Goal: Task Accomplishment & Management: Use online tool/utility

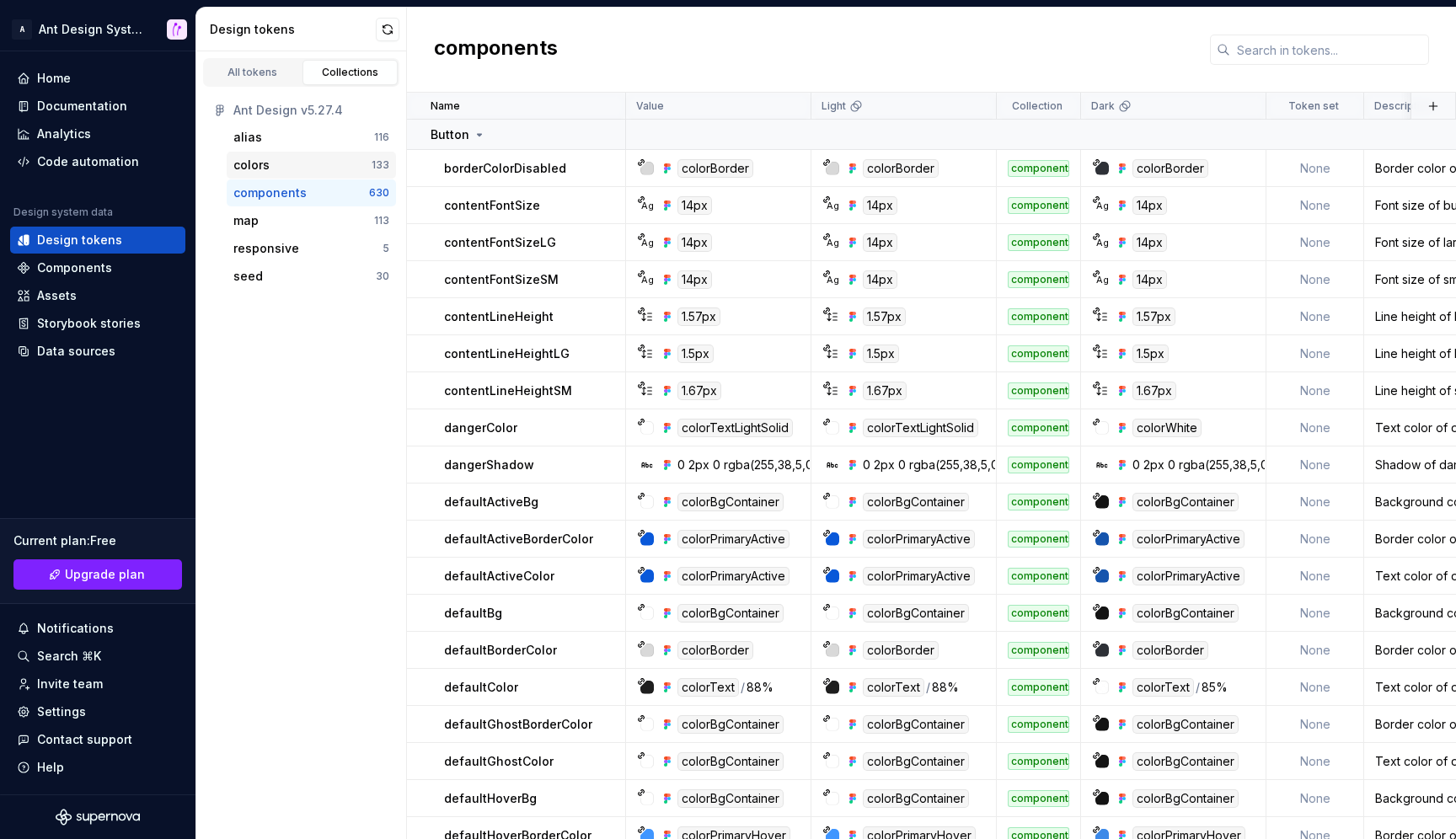
click at [281, 156] on div "colors 133" at bounding box center [311, 166] width 170 height 27
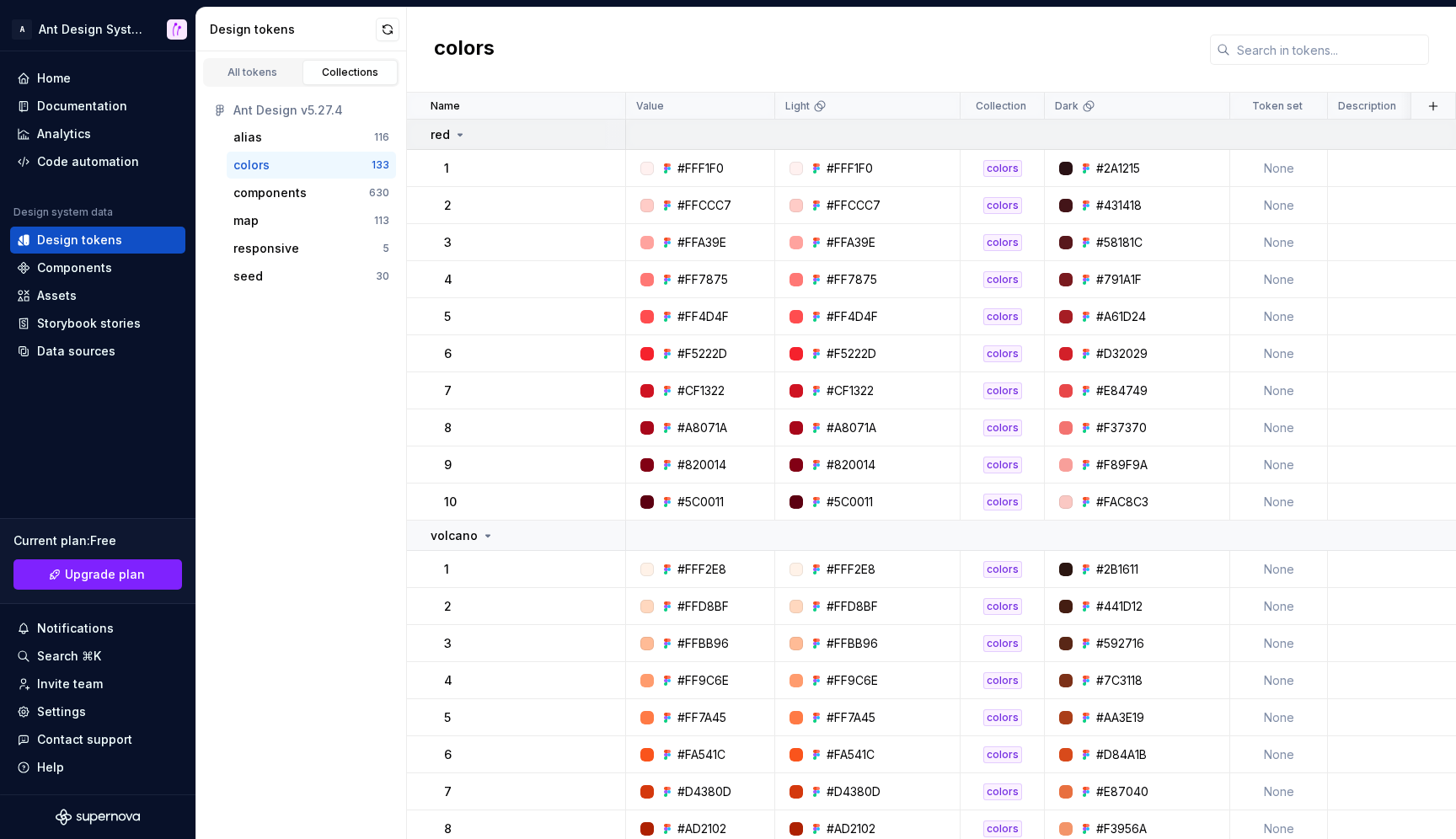
click at [461, 134] on icon at bounding box center [461, 135] width 4 height 2
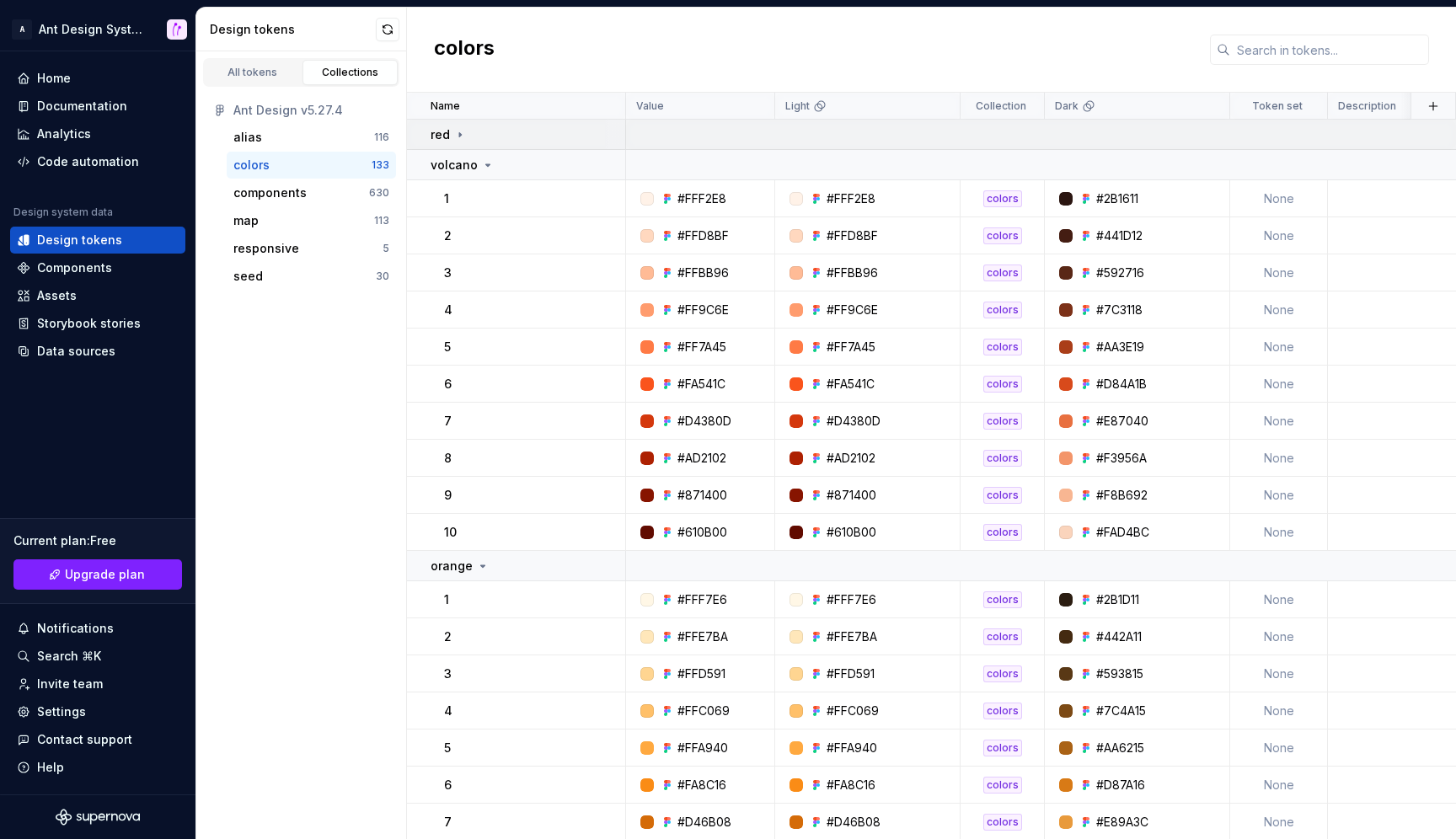
click at [461, 134] on icon at bounding box center [461, 134] width 2 height 4
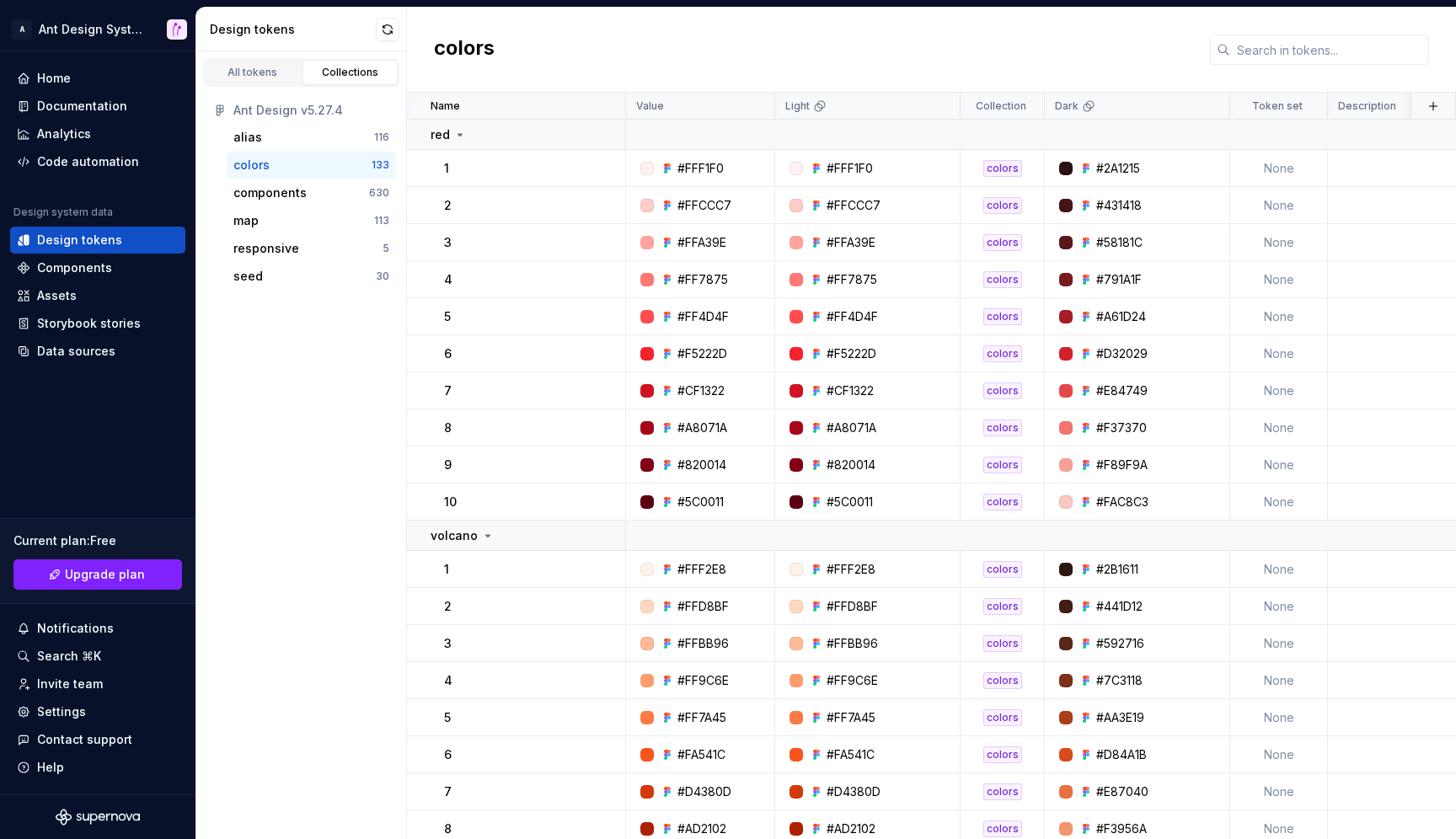
click at [326, 344] on div "All tokens Collections Ant Design v5.27.4 alias 116 colors 133 components 630 m…" at bounding box center [301, 445] width 211 height 788
click at [105, 271] on div "Components" at bounding box center [74, 268] width 75 height 17
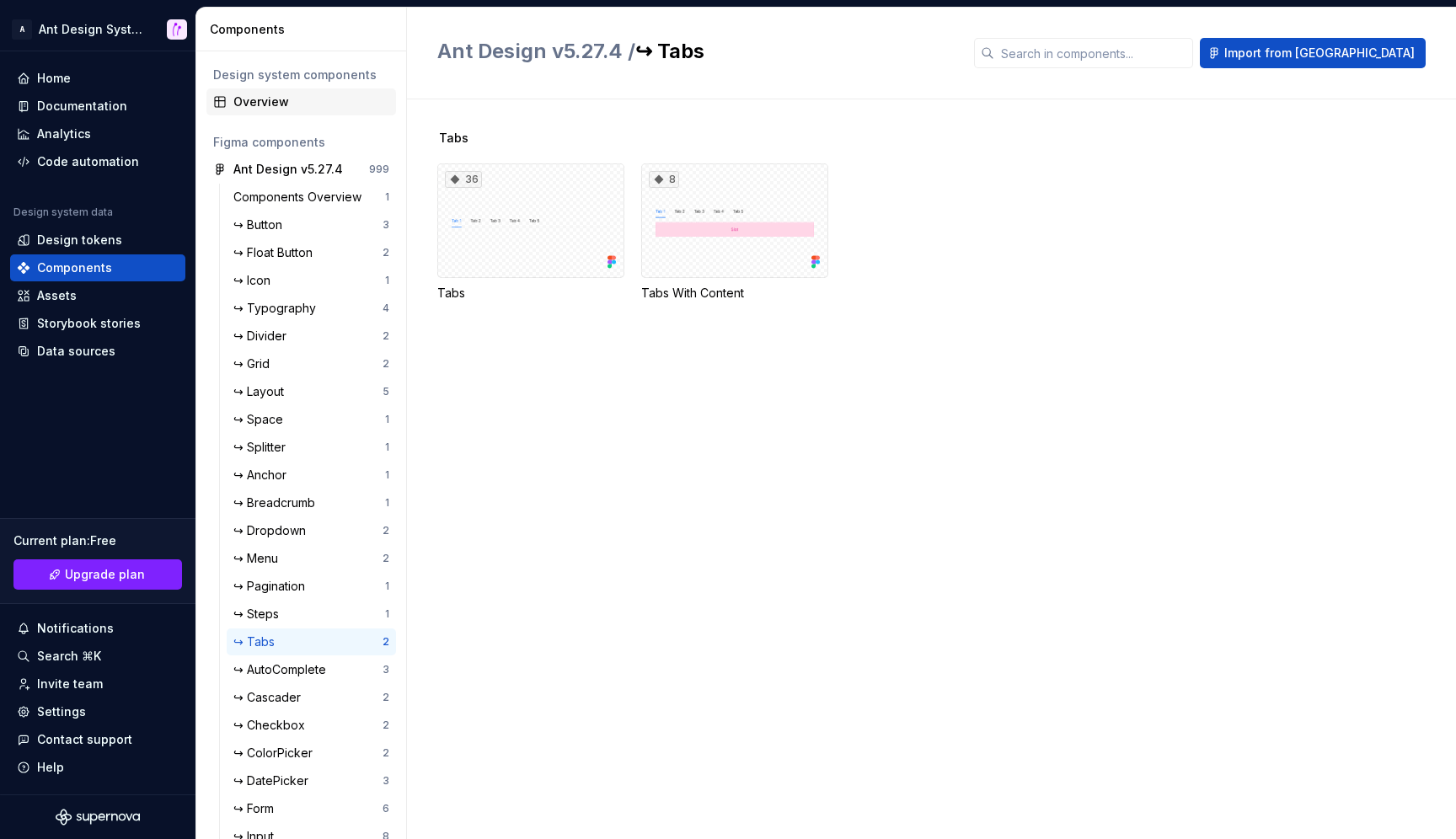
click at [277, 105] on div "Overview" at bounding box center [311, 101] width 156 height 17
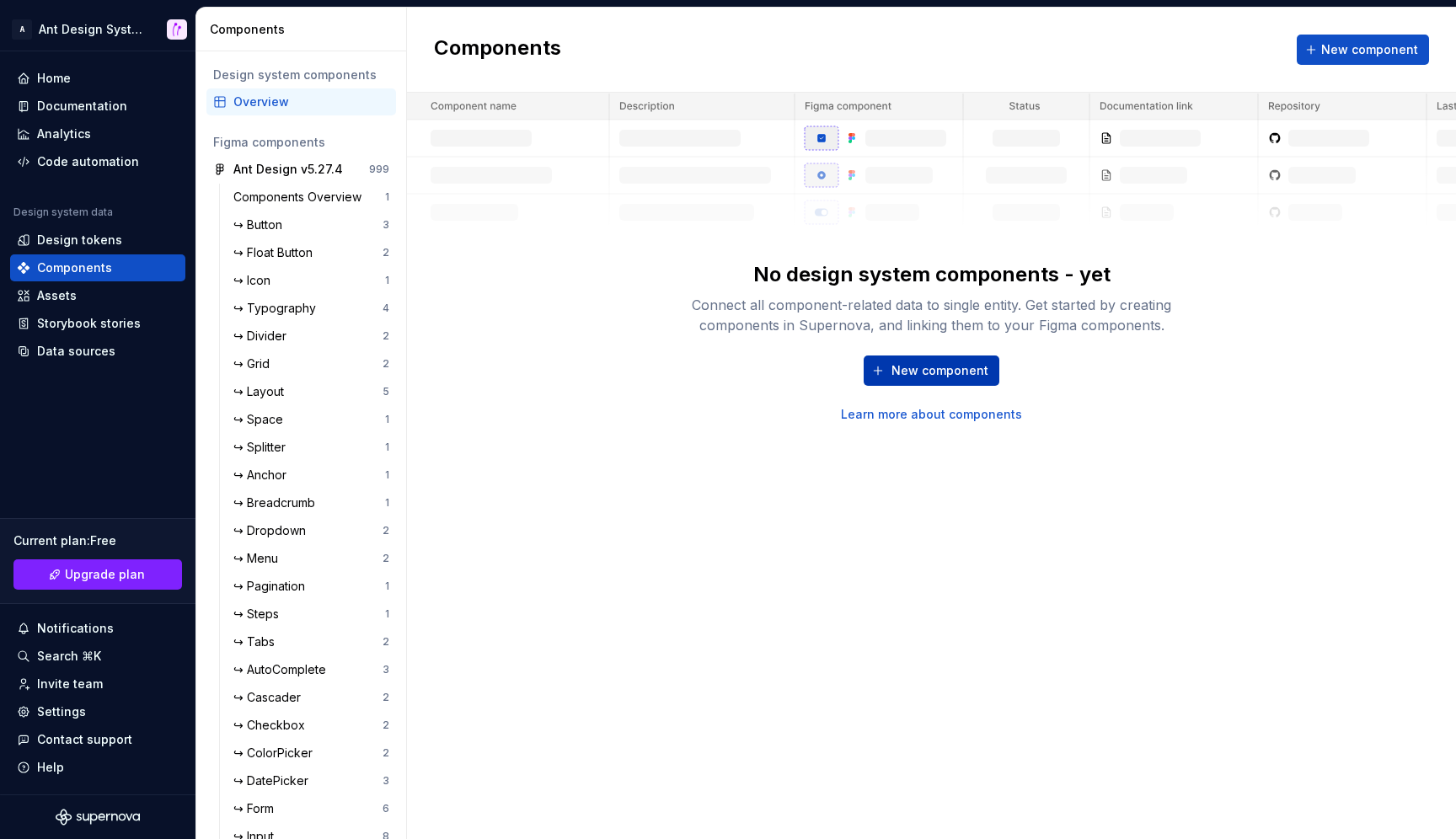
click at [887, 364] on button "New component" at bounding box center [931, 370] width 135 height 30
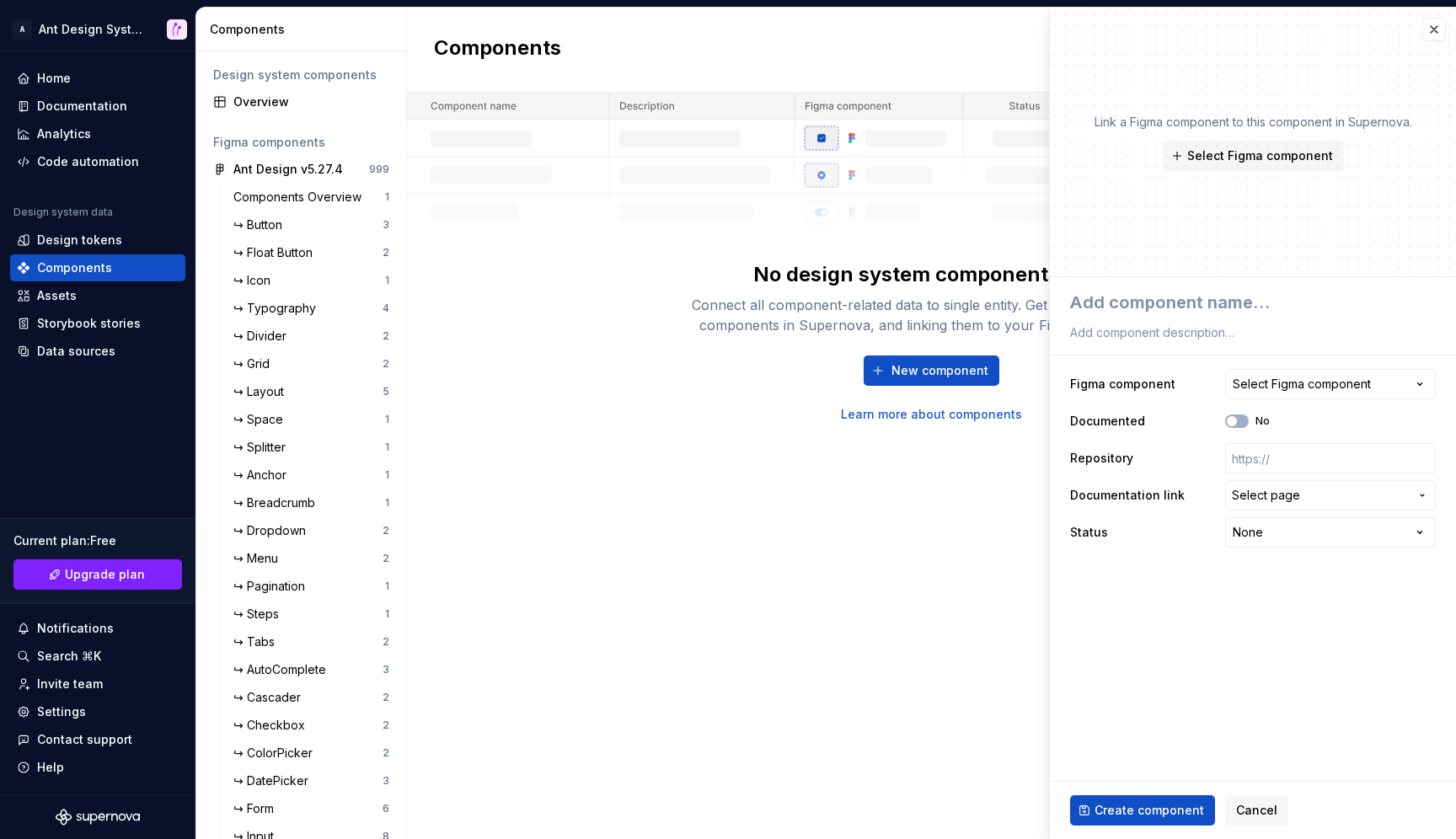
click at [850, 486] on div "Components New component No design system components - yet Connect all componen…" at bounding box center [931, 423] width 1048 height 832
click at [1446, 33] on div "Link a Figma component to this component in Supernova. Select Figma component" at bounding box center [1252, 142] width 406 height 270
click at [1438, 33] on button "button" at bounding box center [1433, 29] width 24 height 24
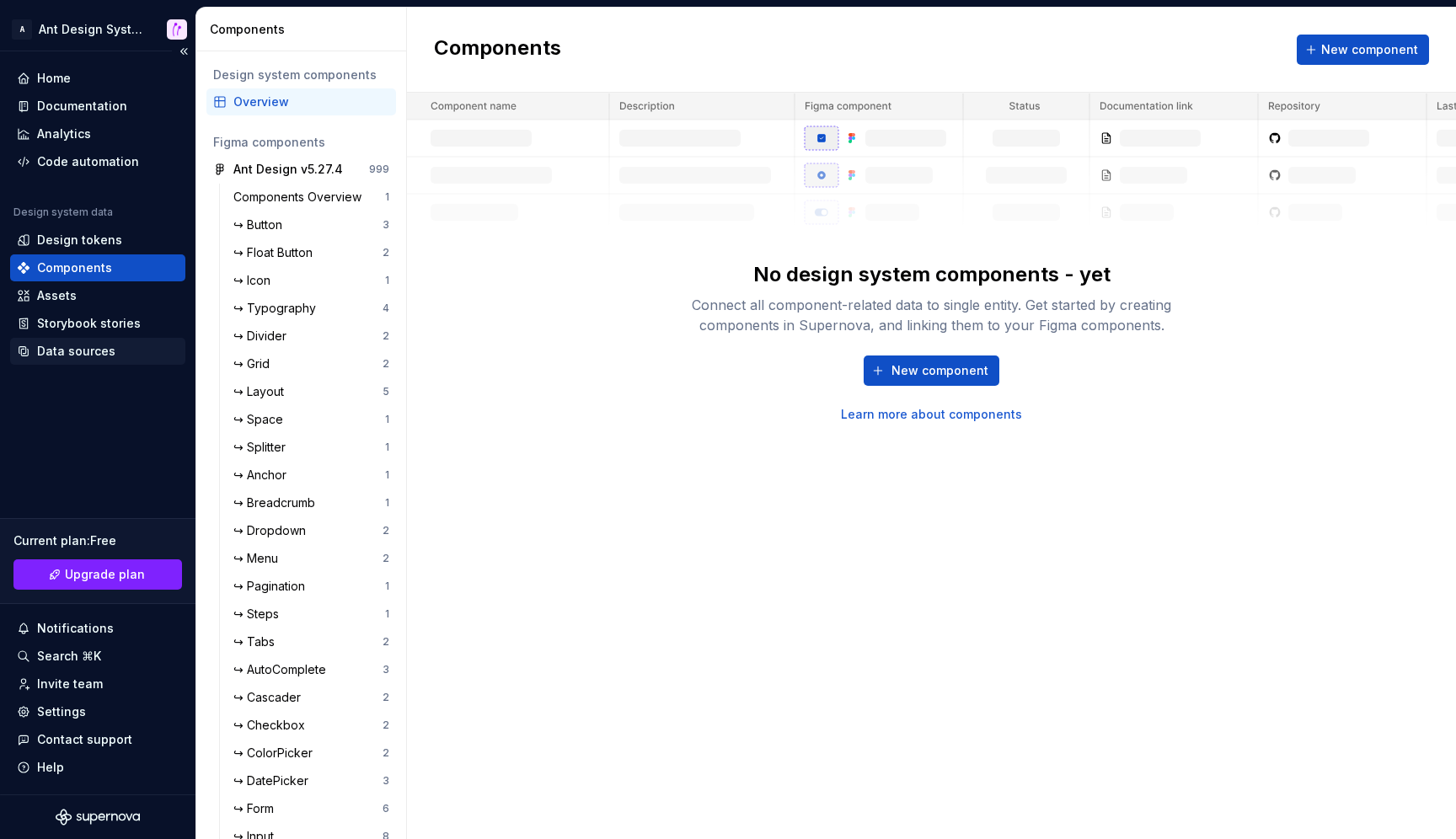
click at [100, 350] on div "Data sources" at bounding box center [76, 351] width 78 height 17
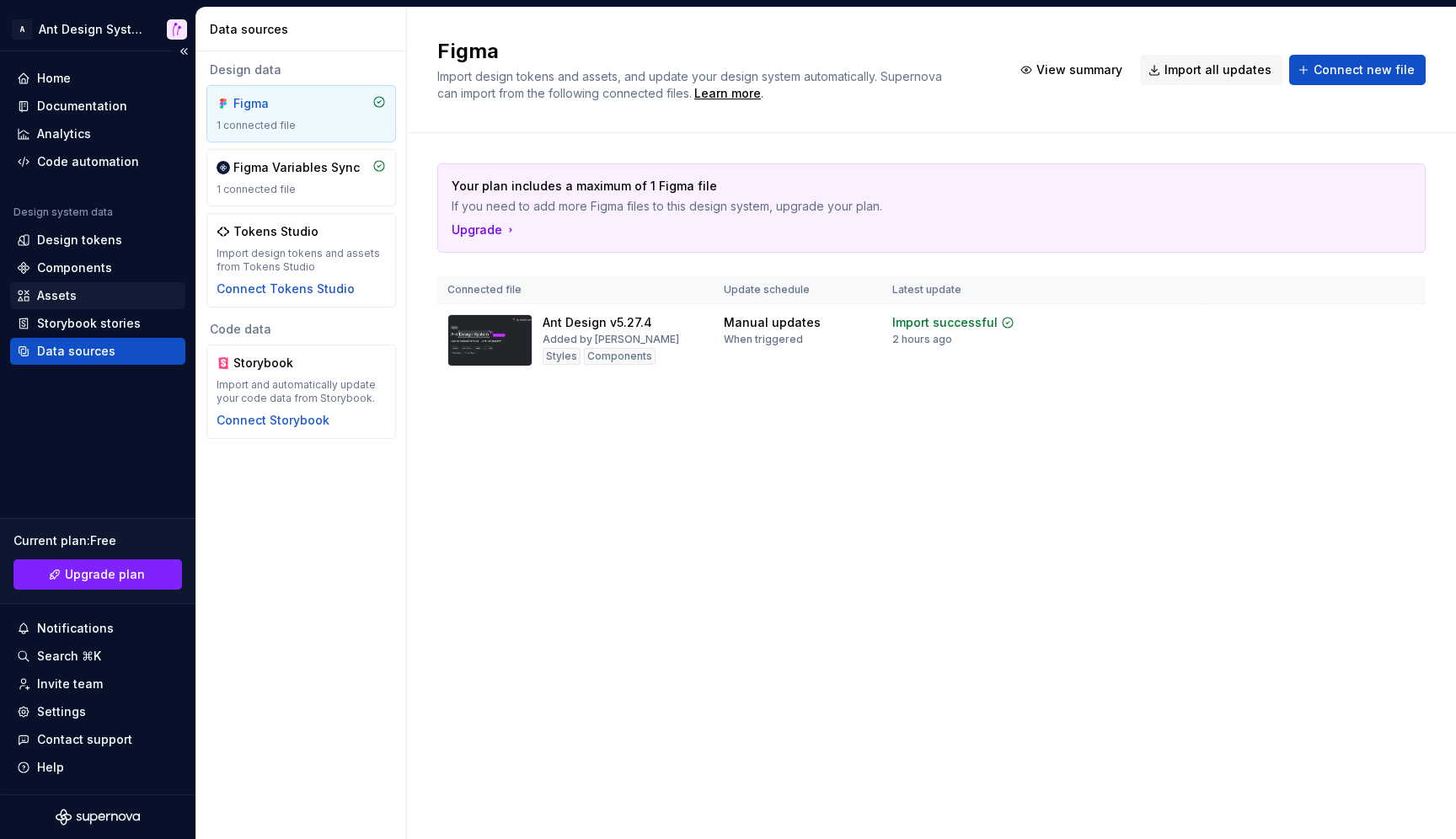
click at [89, 296] on div "Assets" at bounding box center [97, 295] width 162 height 17
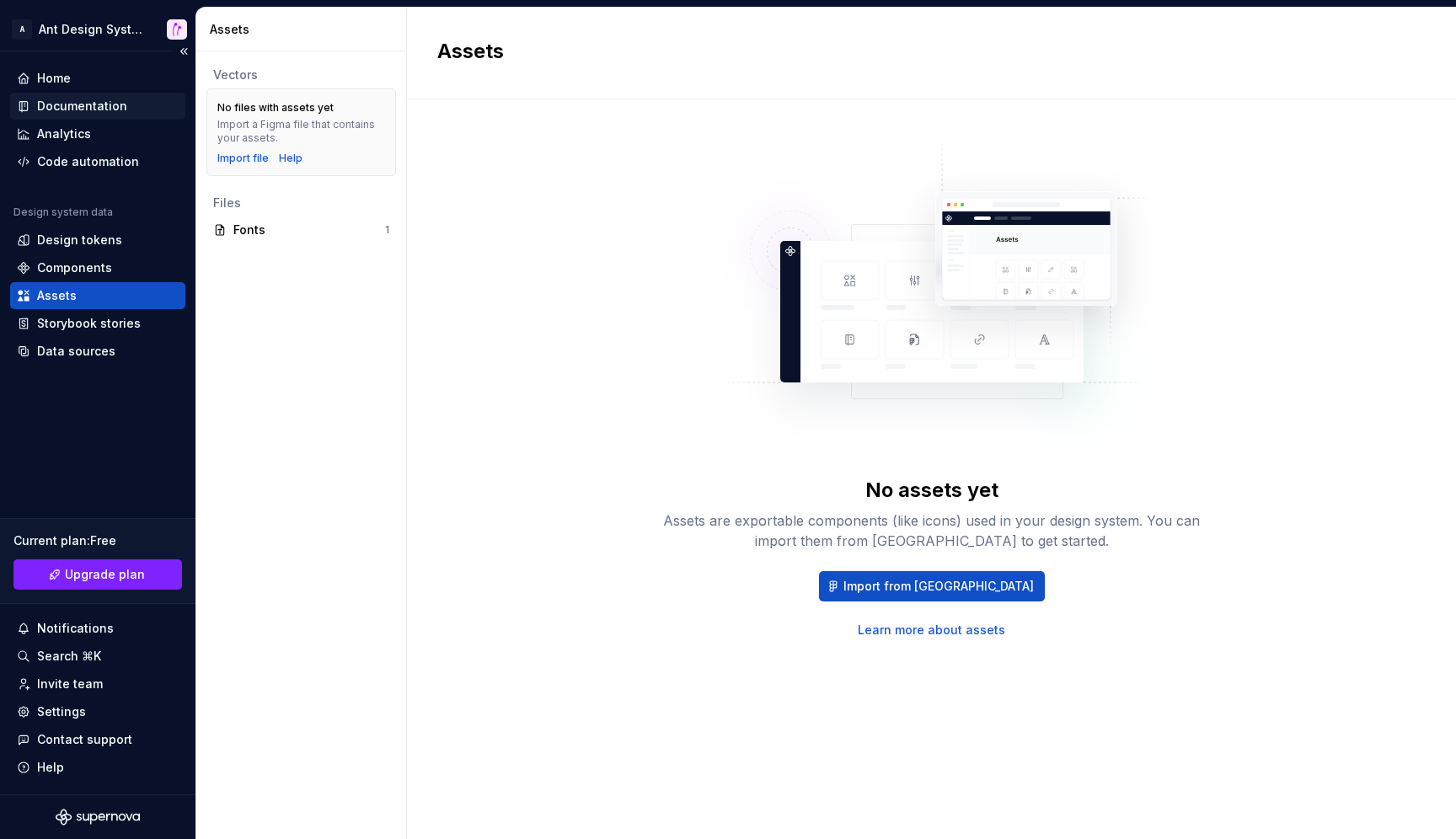
click at [113, 106] on div "Documentation" at bounding box center [82, 106] width 90 height 17
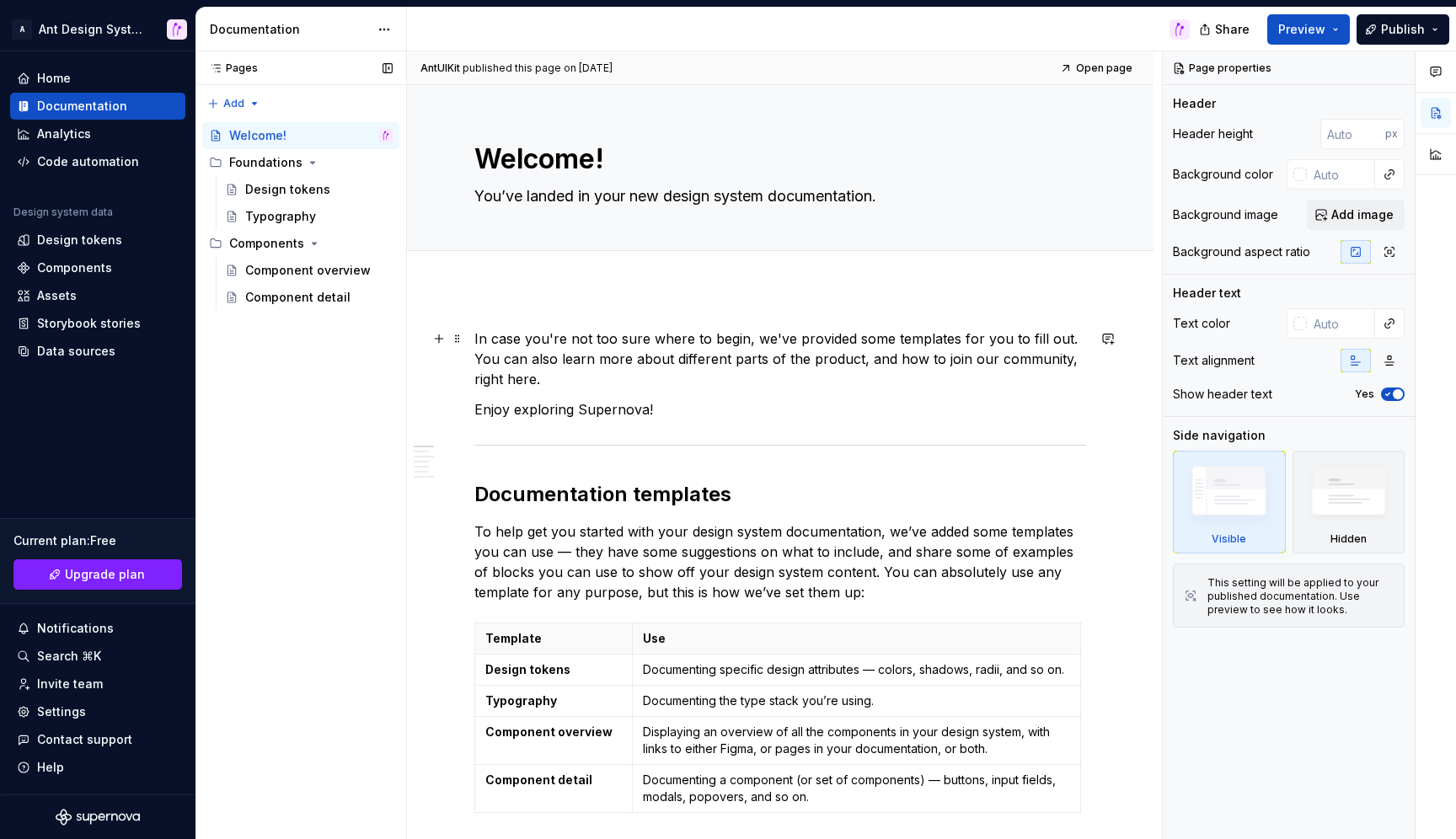
click at [529, 344] on p "In case you're not too sure where to begin, we've provided some templates for y…" at bounding box center [780, 359] width 611 height 61
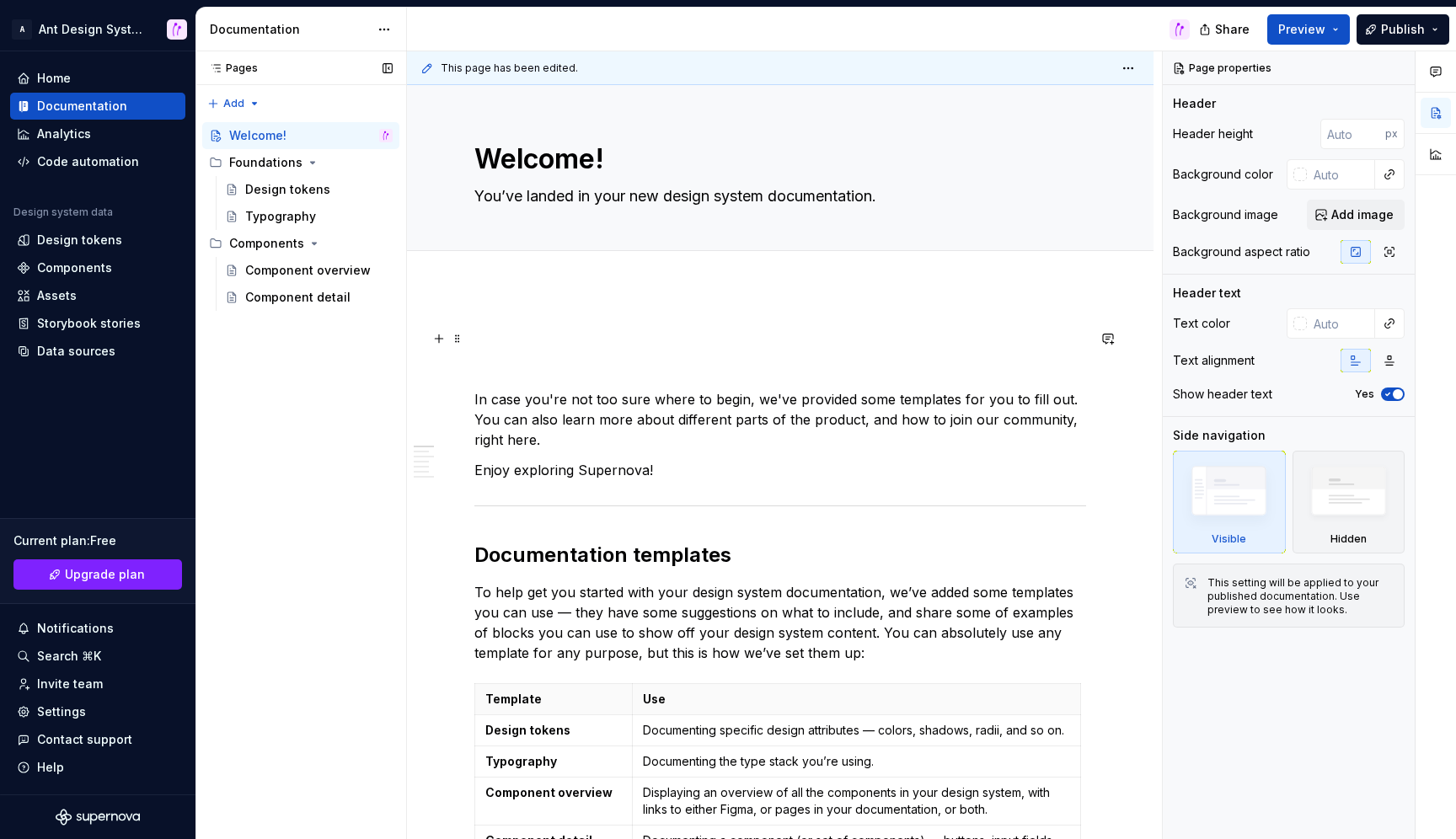
type textarea "*"
type textarea "/"
type textarea "*"
type textarea "/"
click at [725, 333] on p at bounding box center [780, 338] width 611 height 21
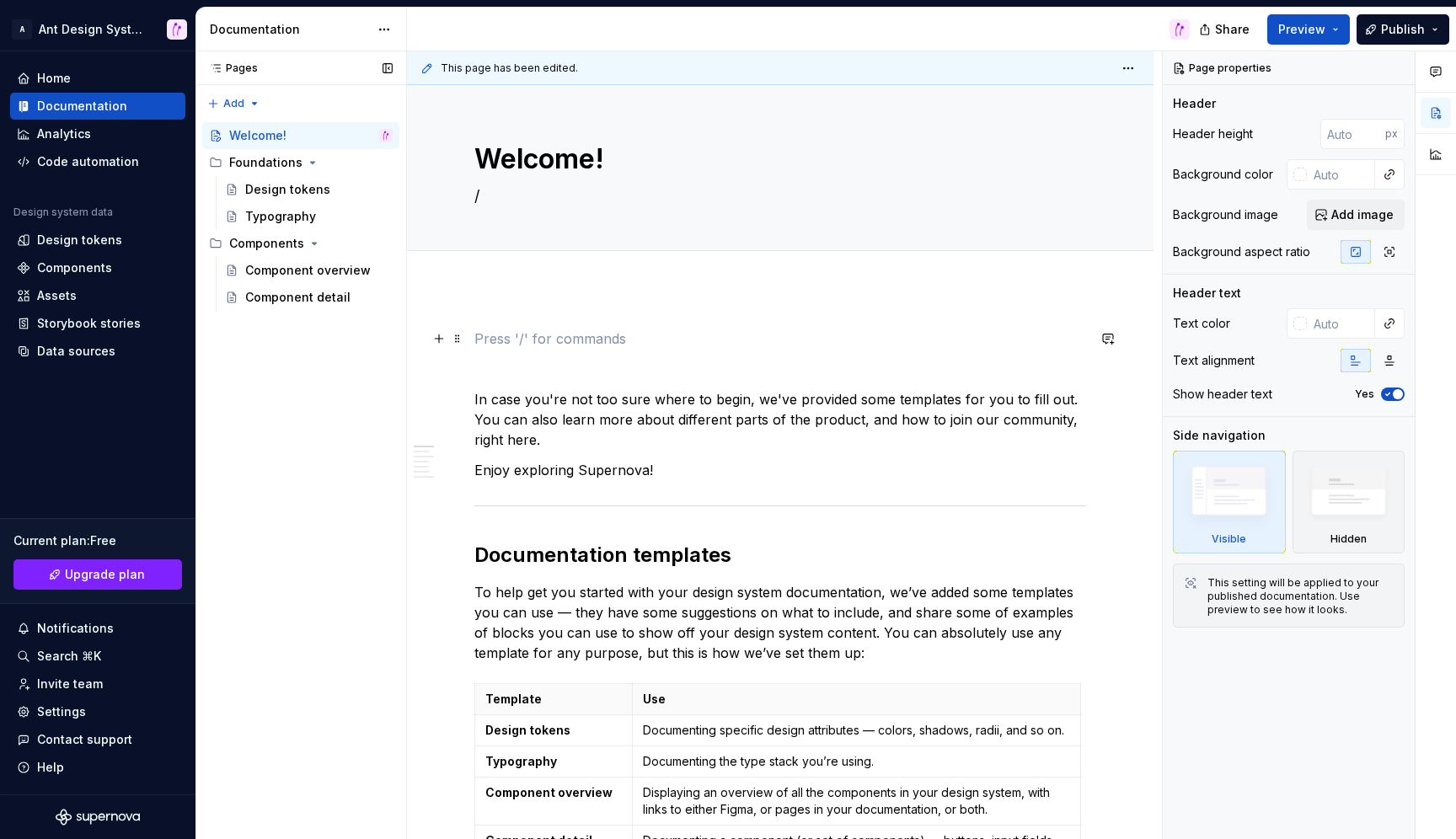
type textarea "*"
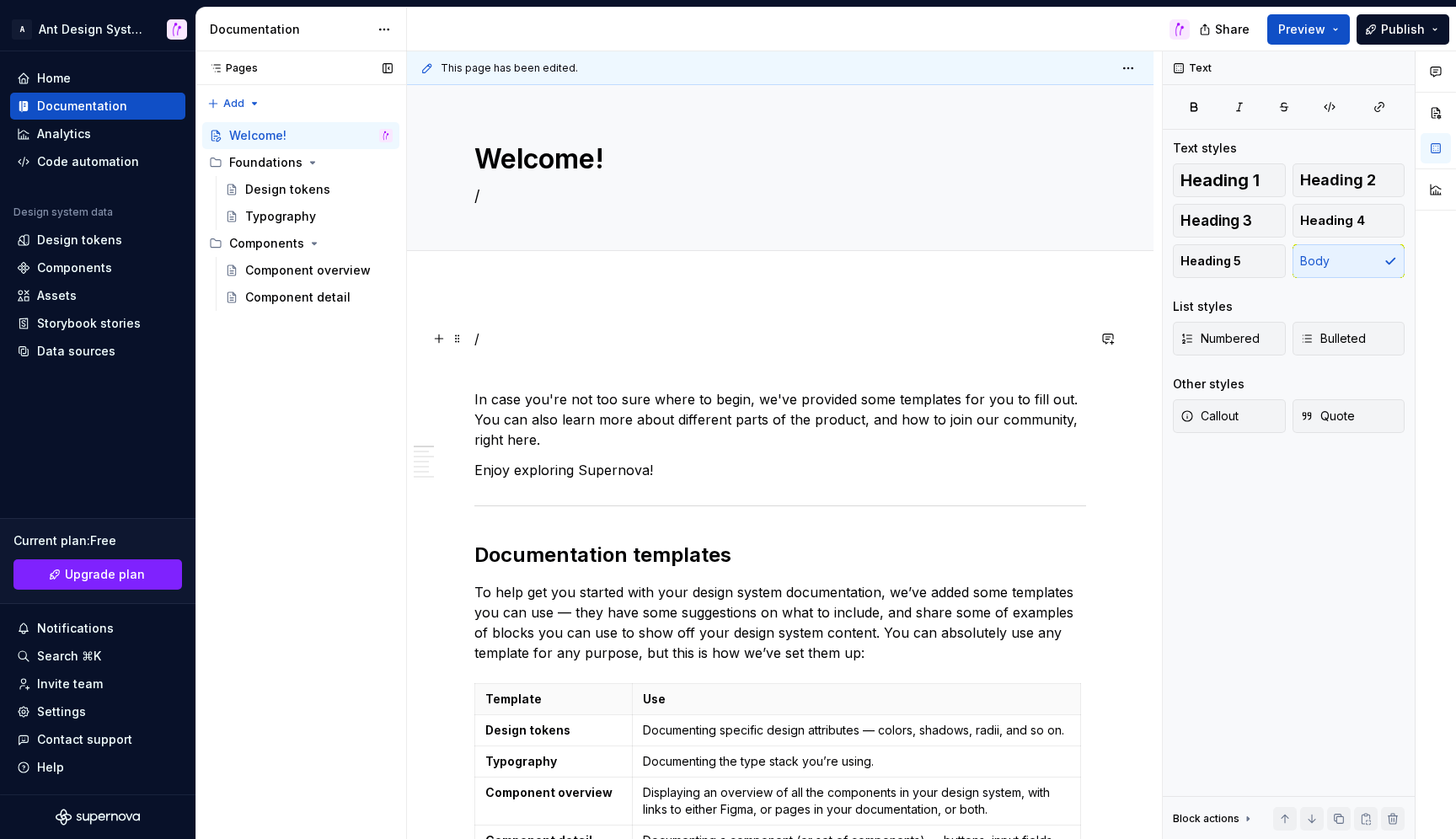
click at [596, 340] on p "/" at bounding box center [780, 338] width 611 height 21
click at [439, 343] on button "button" at bounding box center [439, 339] width 24 height 24
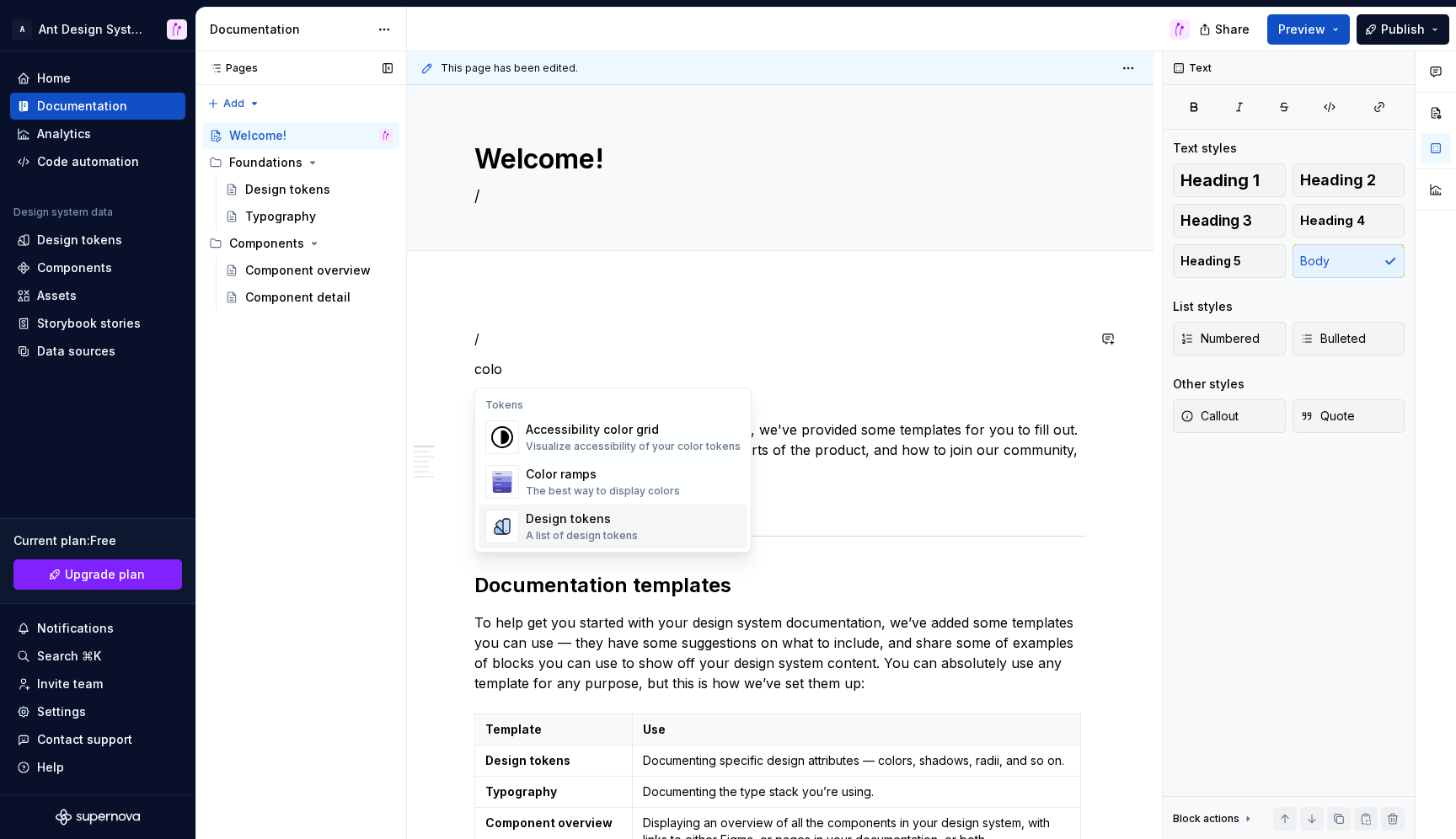
click at [630, 518] on div "Design tokens" at bounding box center [581, 518] width 112 height 17
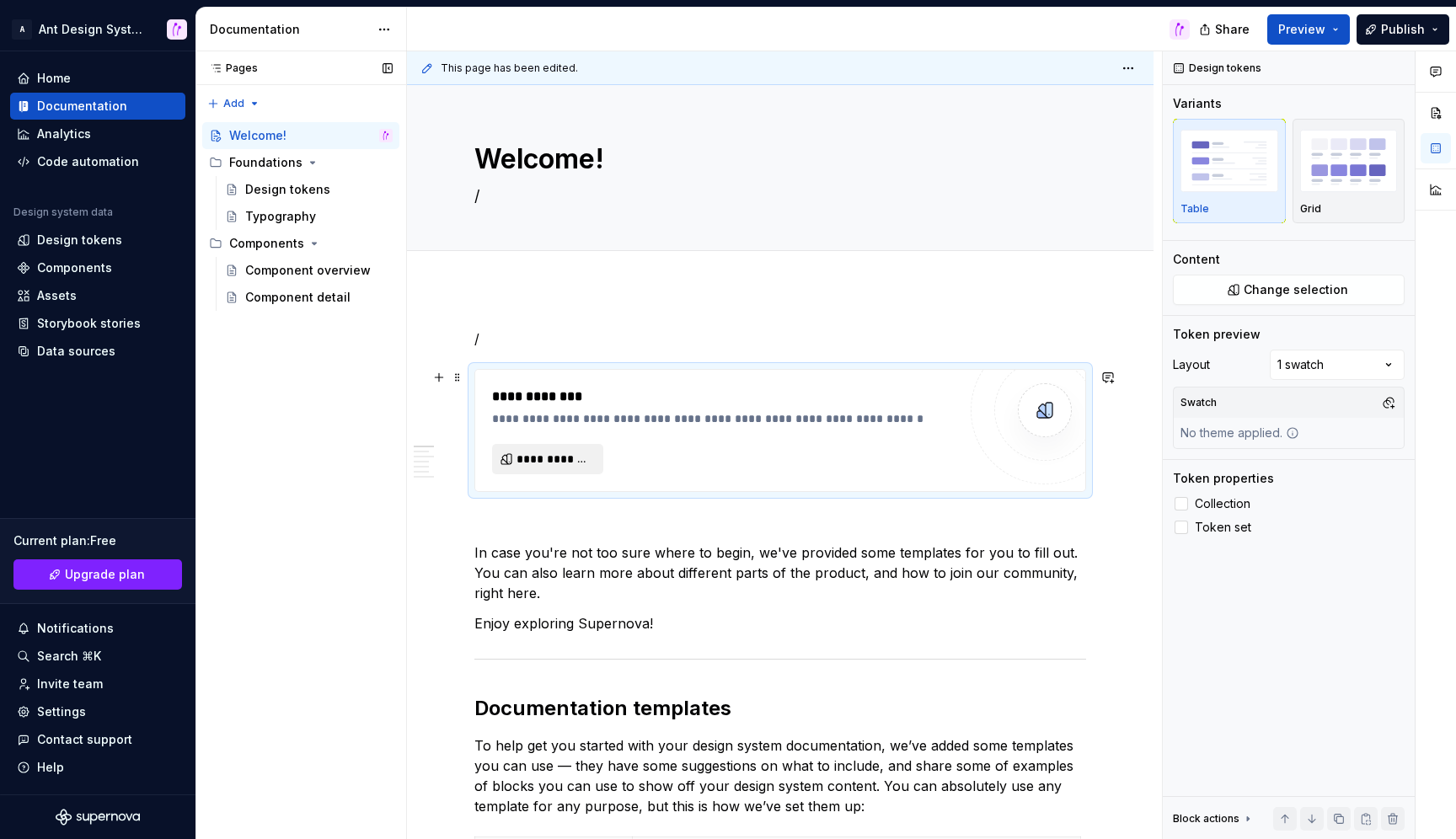
click at [574, 464] on span "**********" at bounding box center [554, 459] width 75 height 17
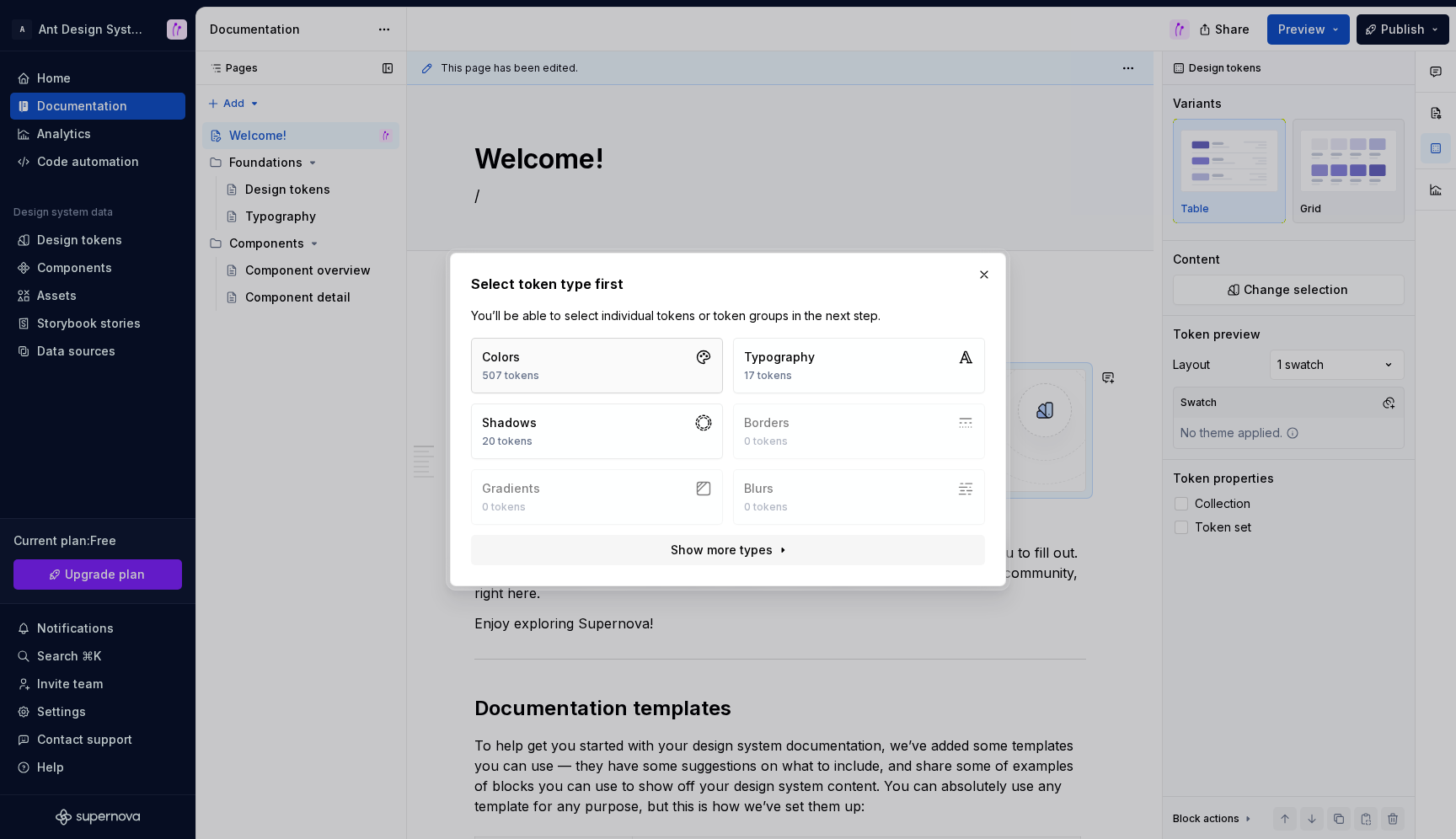
click at [593, 365] on button "Colors 507 tokens" at bounding box center [597, 366] width 252 height 56
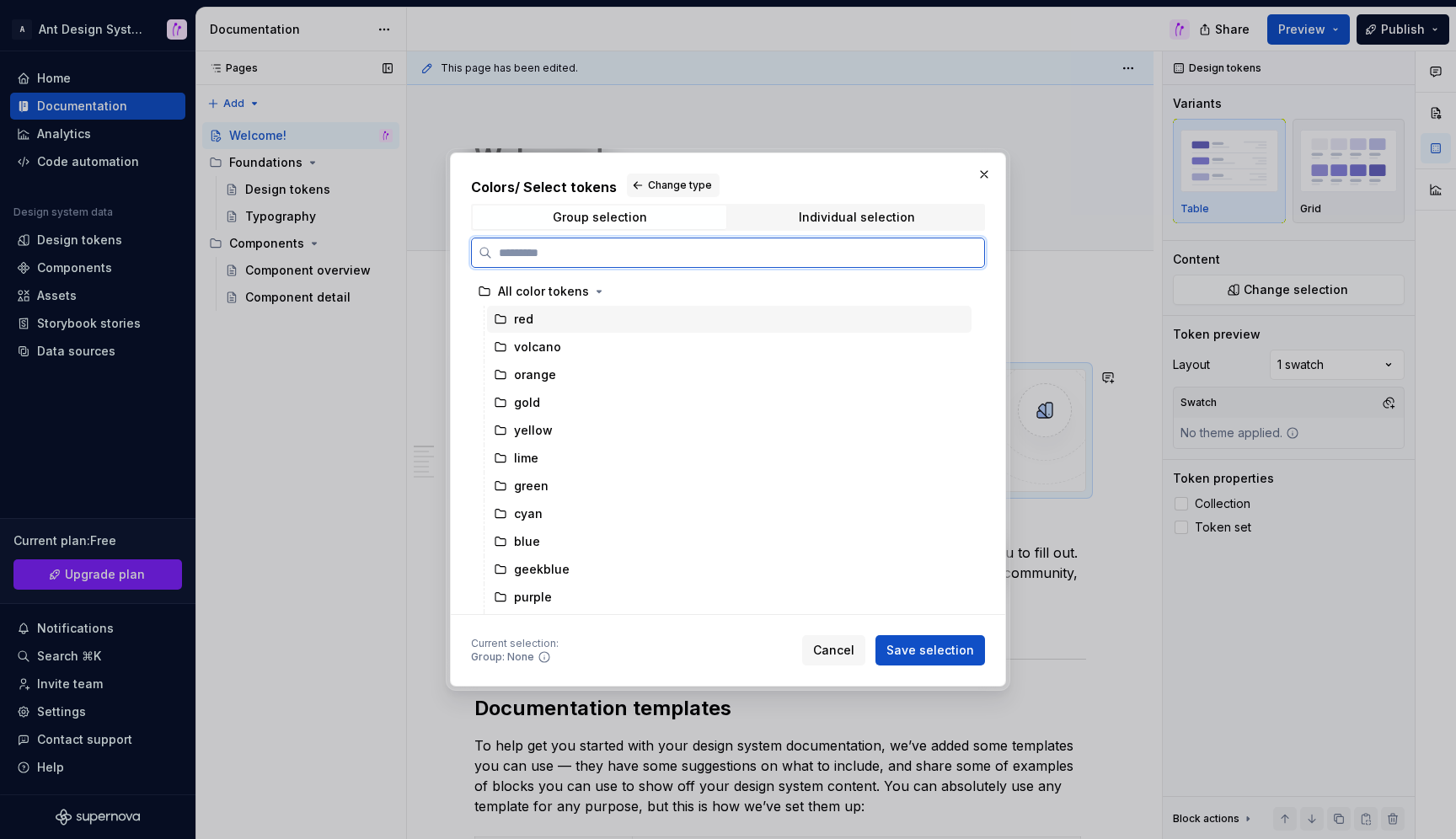
click at [526, 323] on div "red" at bounding box center [523, 319] width 20 height 17
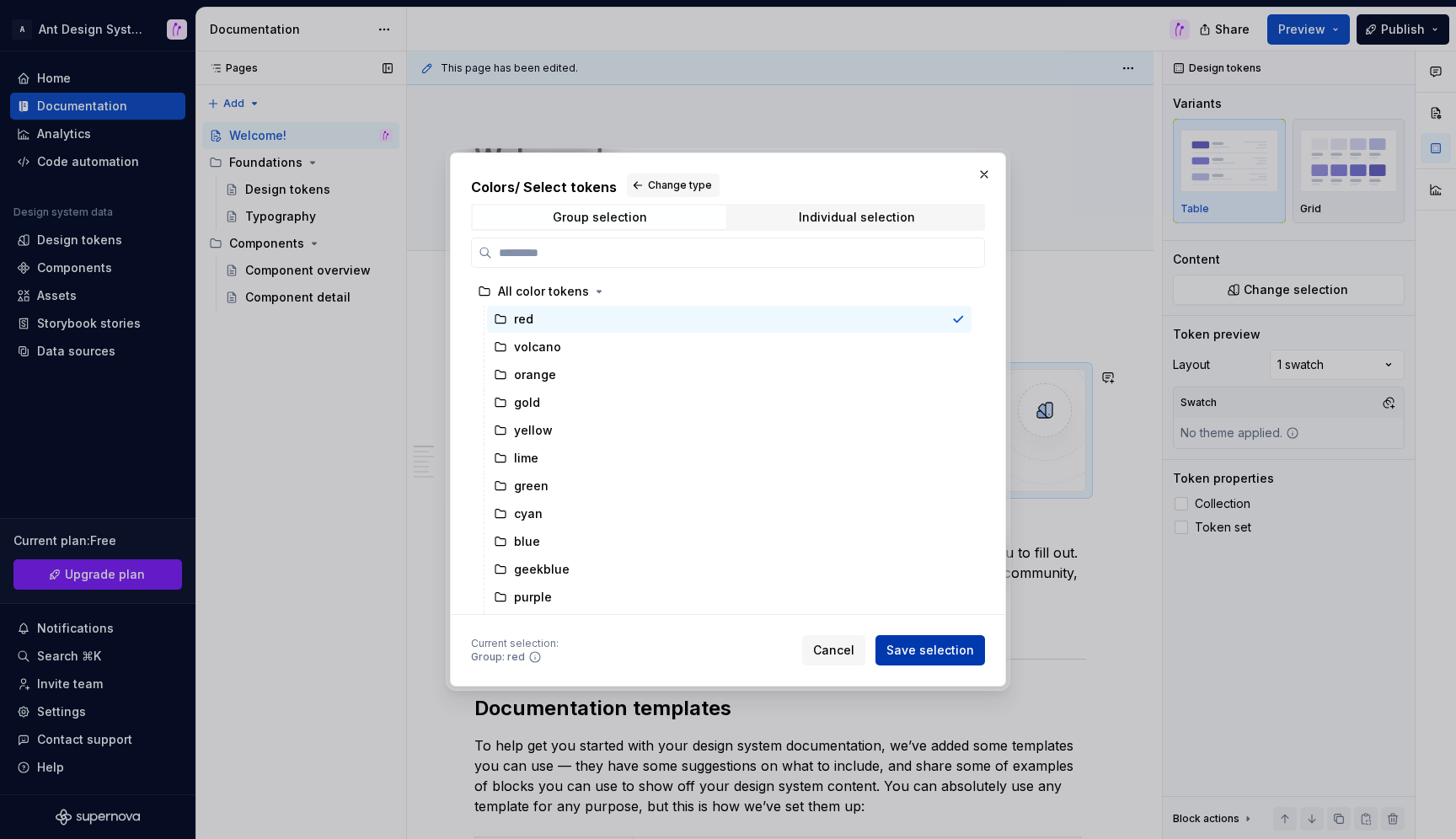
click at [963, 653] on span "Save selection" at bounding box center [929, 650] width 87 height 17
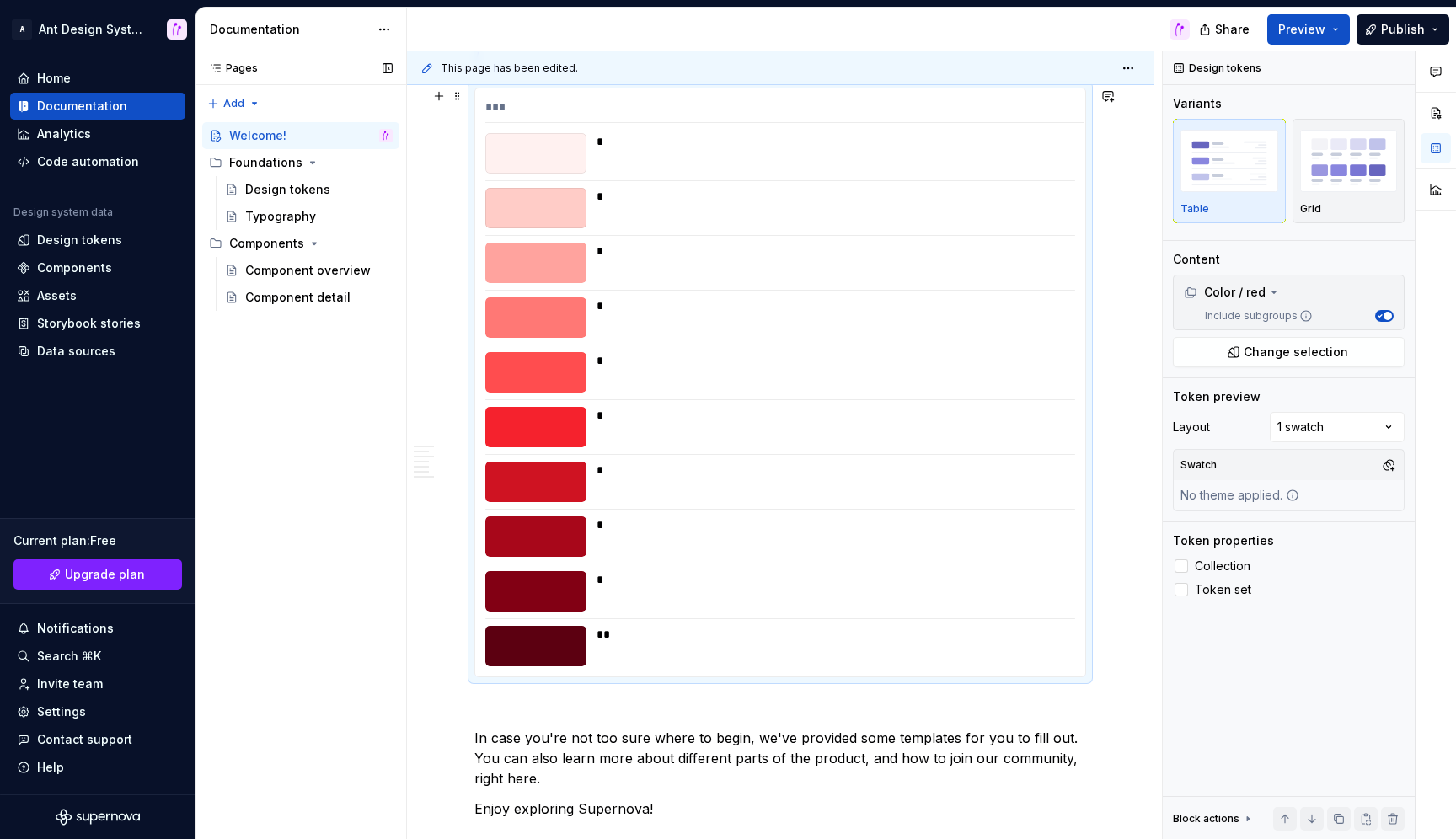
scroll to position [149, 0]
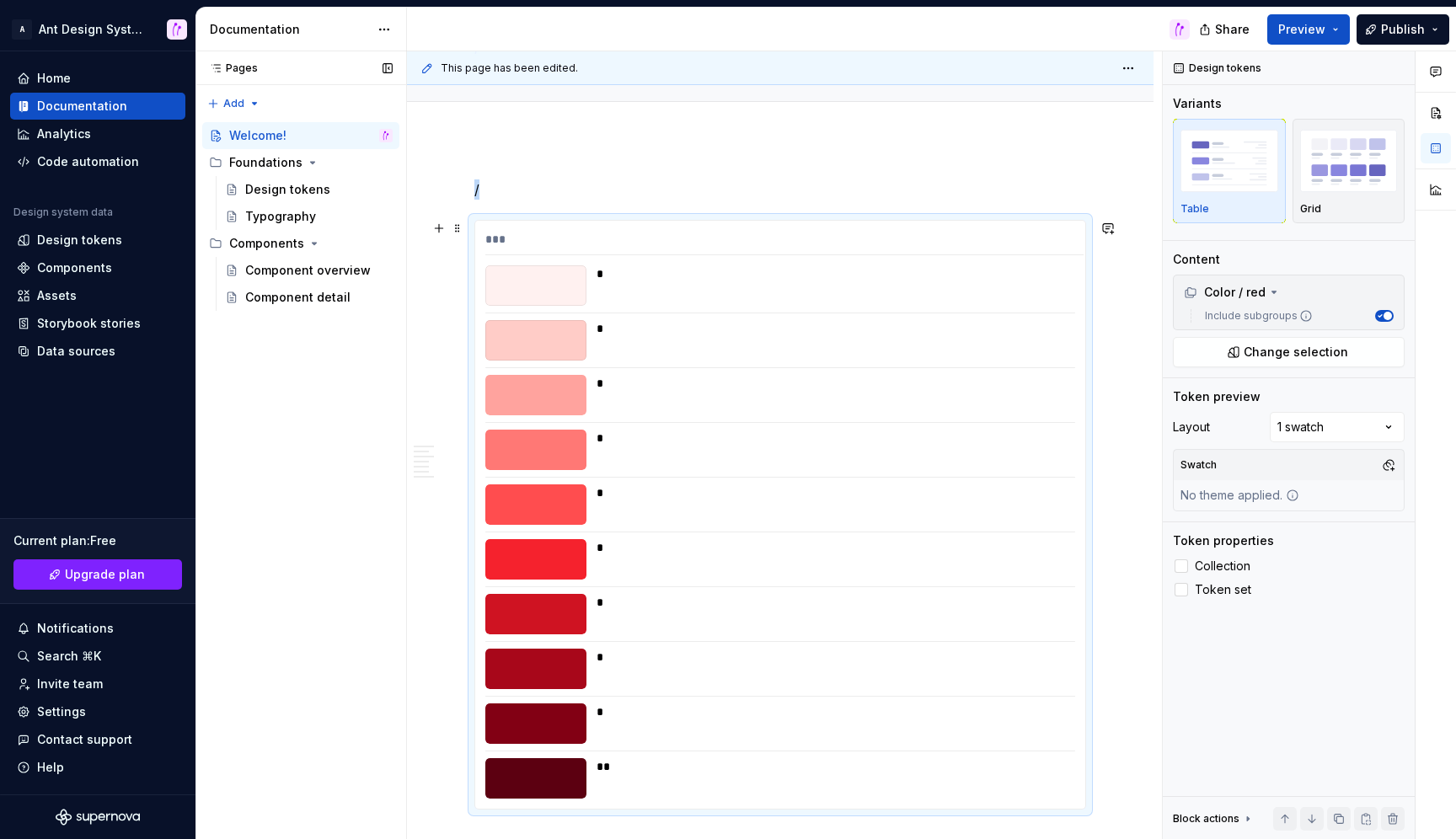
click at [790, 305] on div "*" at bounding box center [831, 285] width 468 height 40
click at [1368, 419] on div "Comments Open comments No comments yet Select ‘Comment’ from the block context …" at bounding box center [1308, 445] width 293 height 789
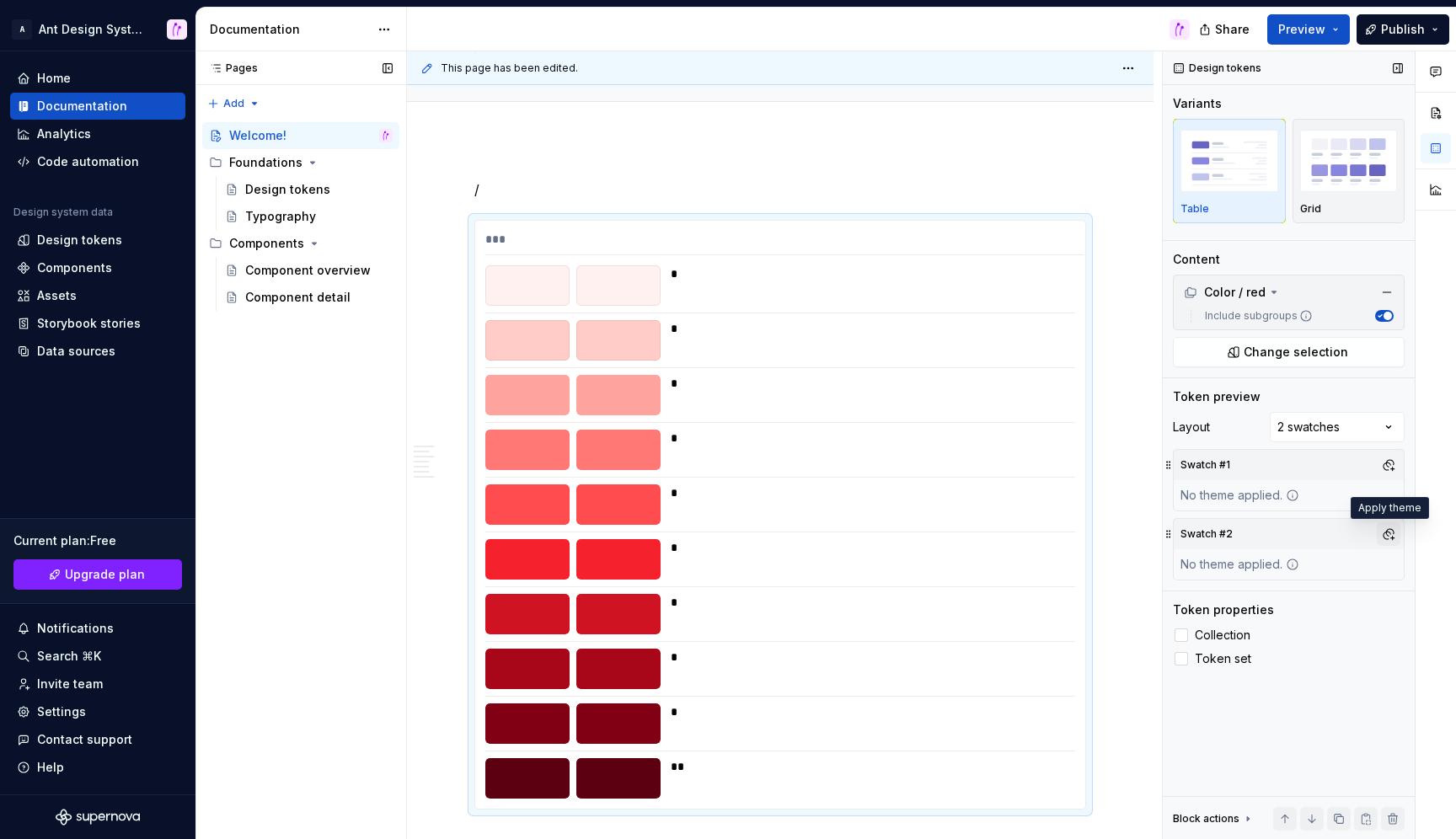
click at [1388, 532] on button "button" at bounding box center [1388, 534] width 24 height 24
click at [1214, 599] on div "Suggestions" at bounding box center [1216, 599] width 14 height 14
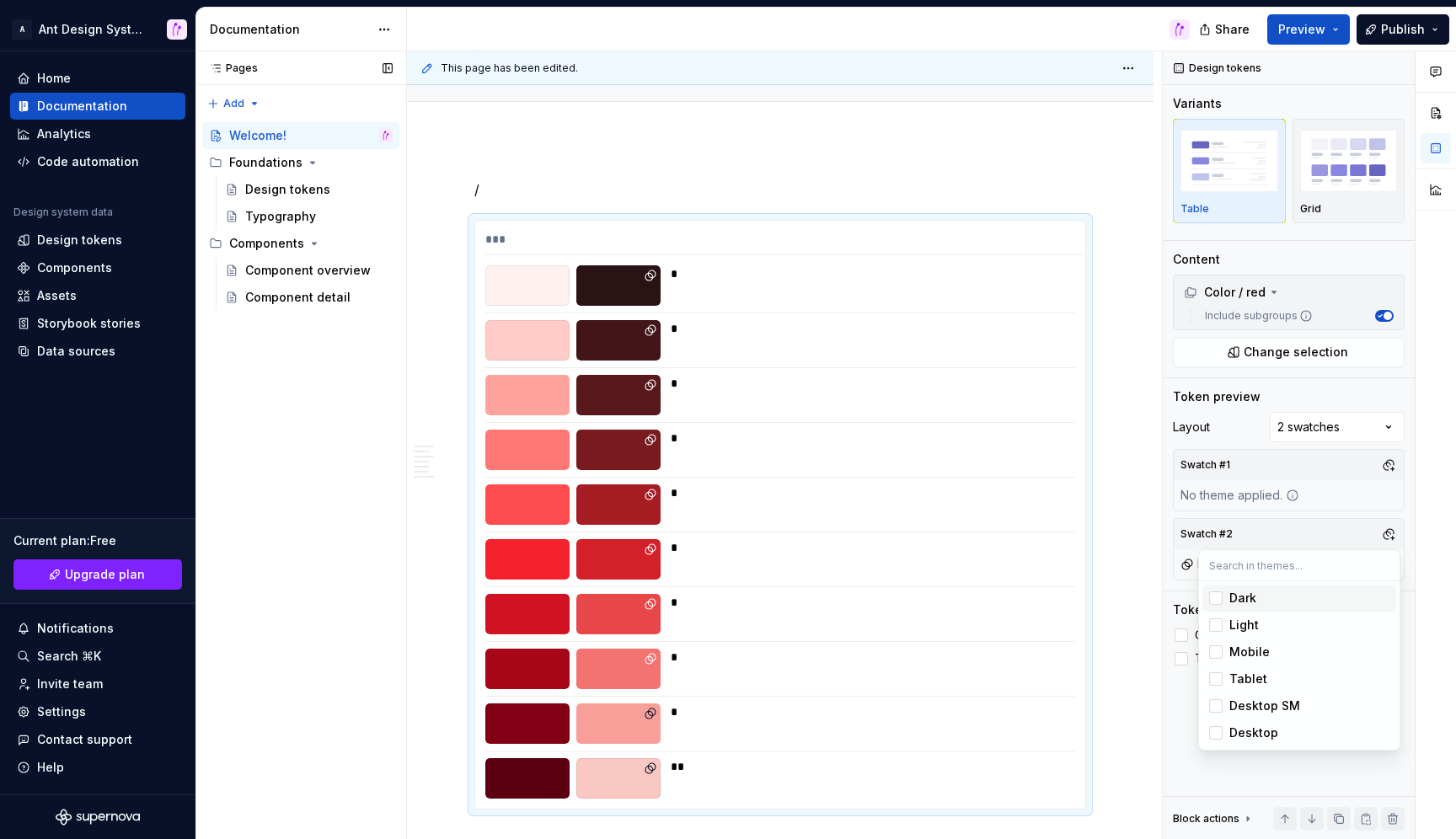
click at [1340, 495] on div "Comments Open comments No comments yet Select ‘Comment’ from the block context …" at bounding box center [1308, 445] width 293 height 789
click at [1383, 471] on button "button" at bounding box center [1388, 466] width 24 height 24
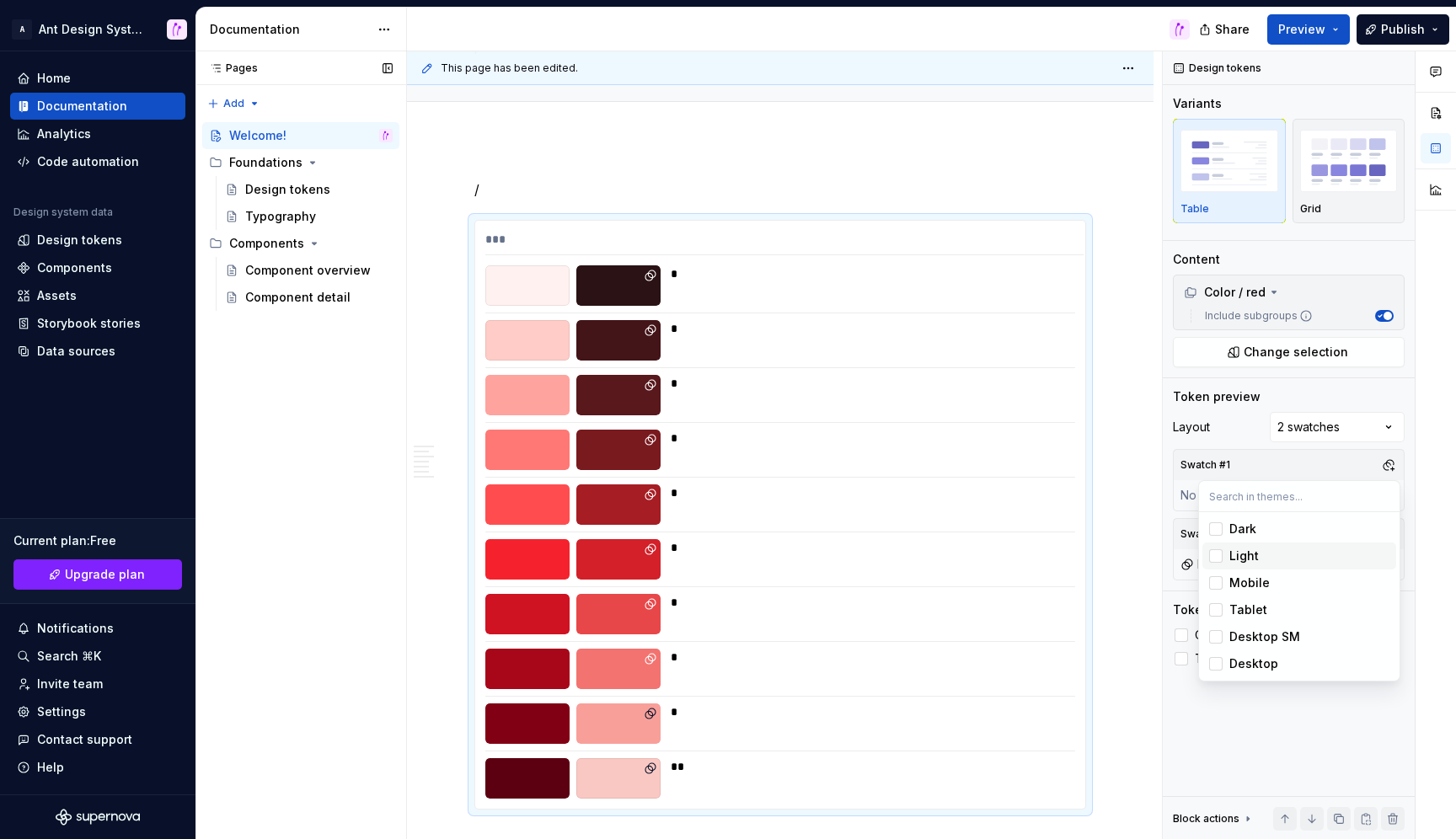
click at [1217, 559] on div "Suggestions" at bounding box center [1216, 557] width 14 height 14
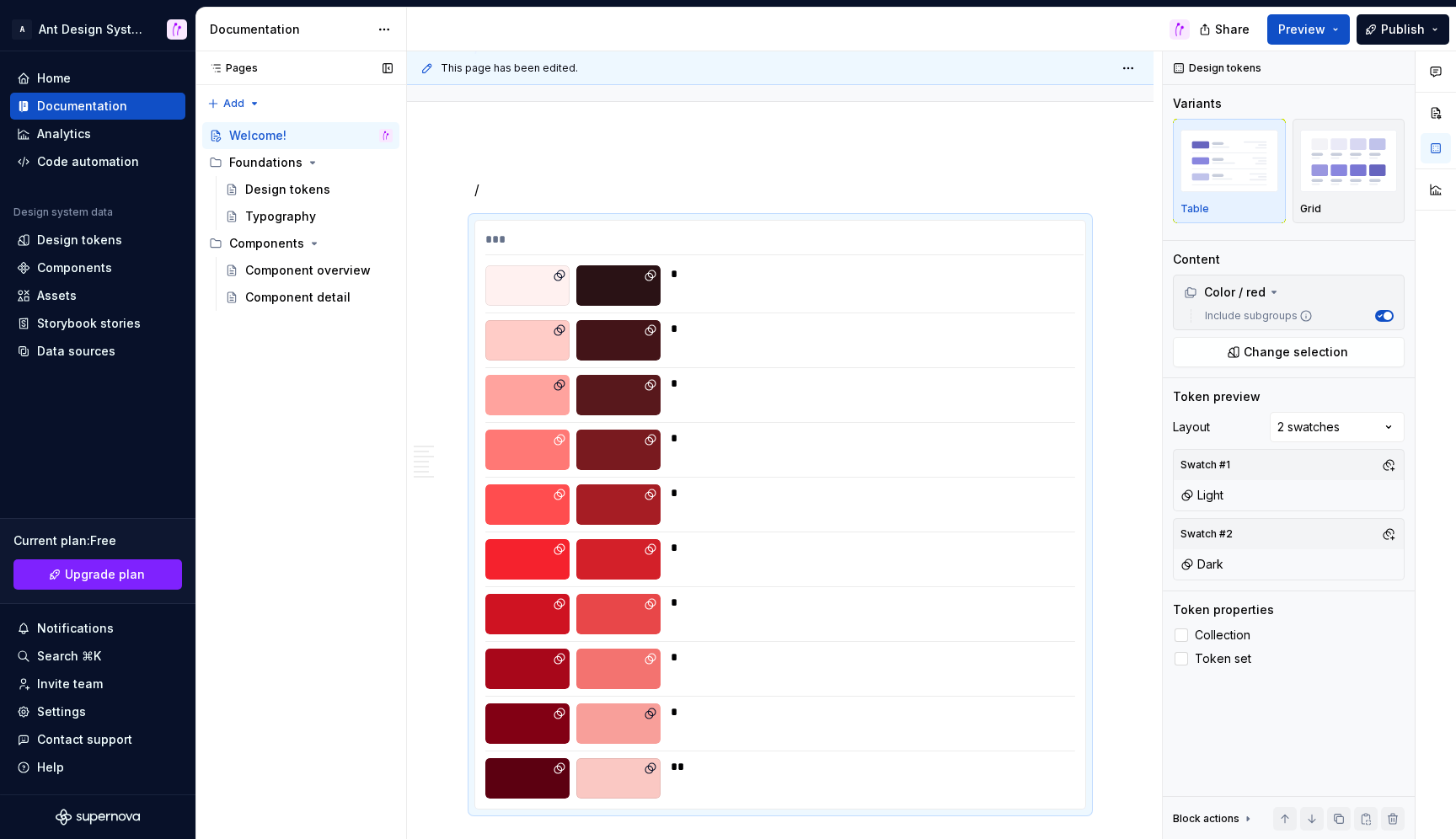
click at [1432, 484] on div at bounding box center [1434, 445] width 40 height 789
click at [1215, 633] on span "Collection" at bounding box center [1222, 635] width 56 height 14
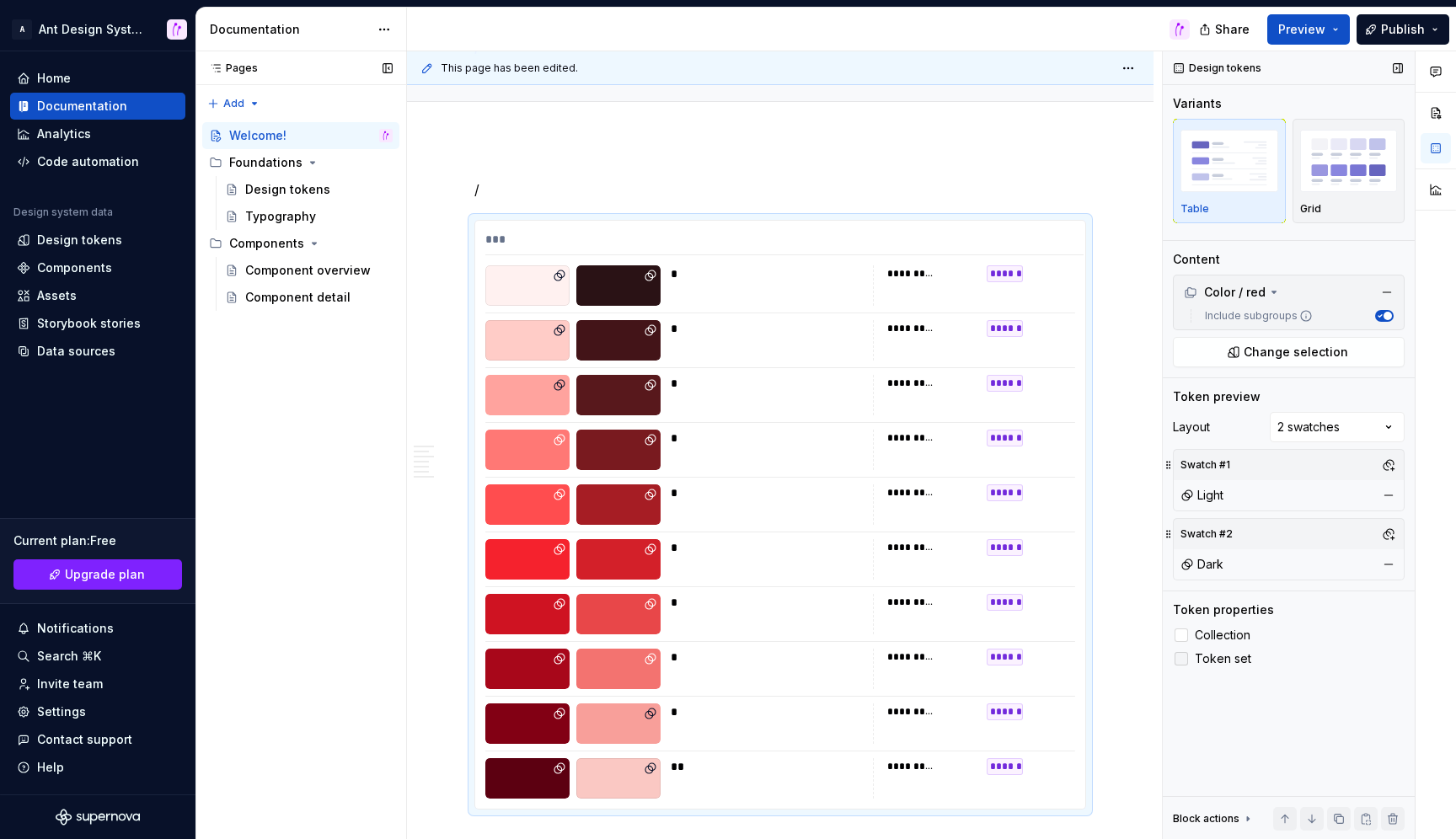
click at [1223, 662] on span "Token set" at bounding box center [1223, 659] width 57 height 14
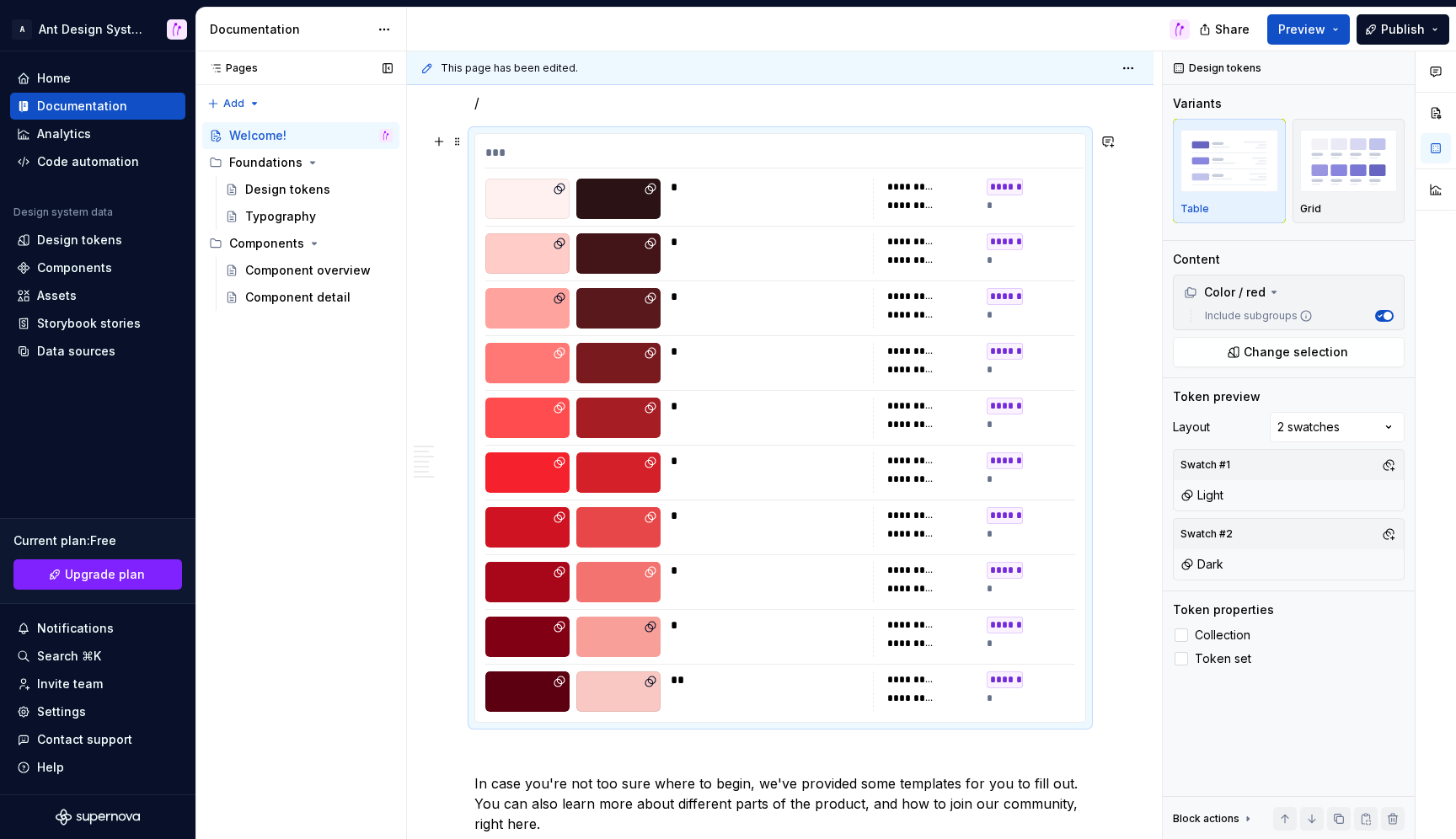
scroll to position [206, 0]
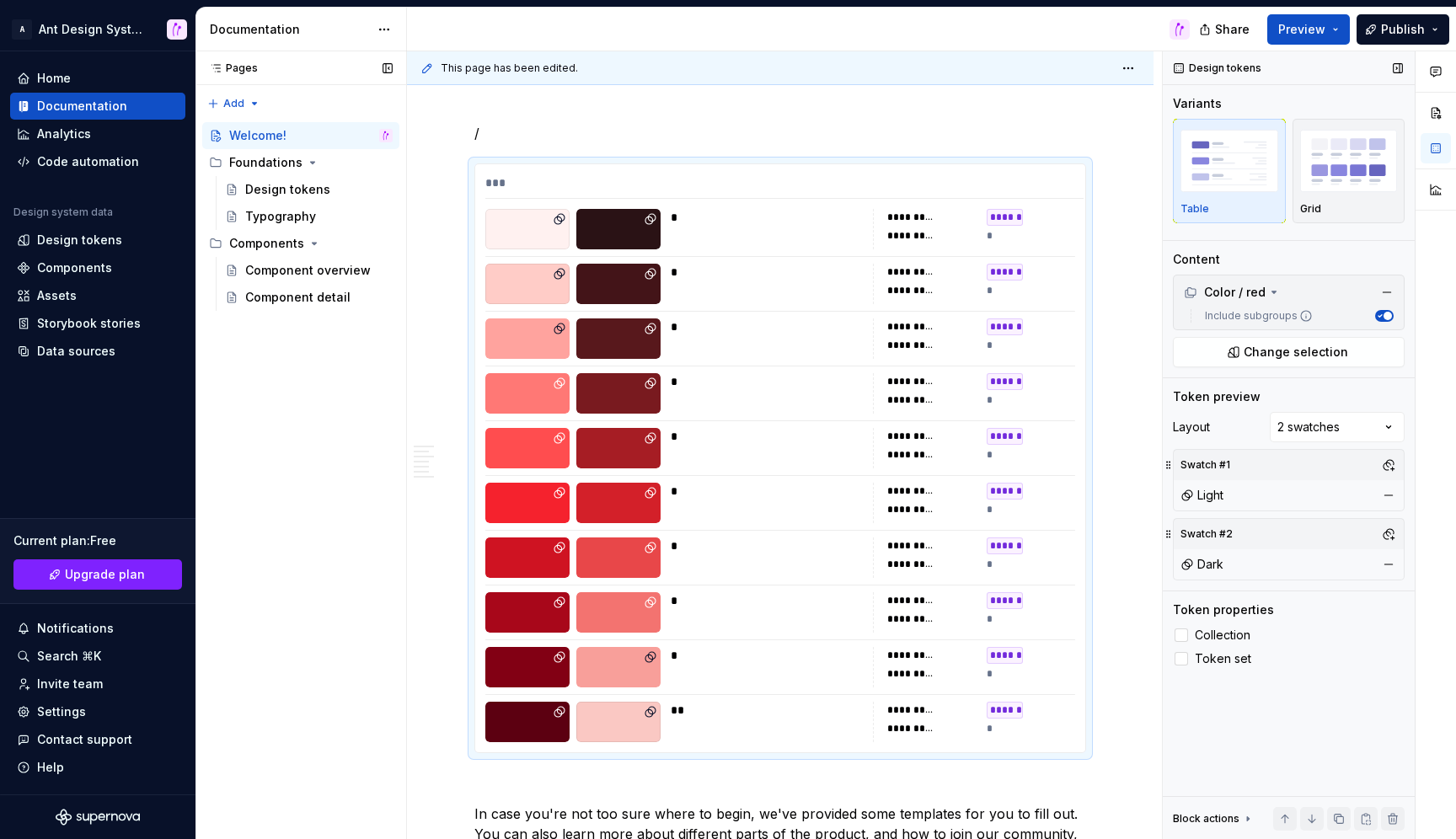
click at [1383, 311] on button "Include subgroups" at bounding box center [1383, 316] width 19 height 12
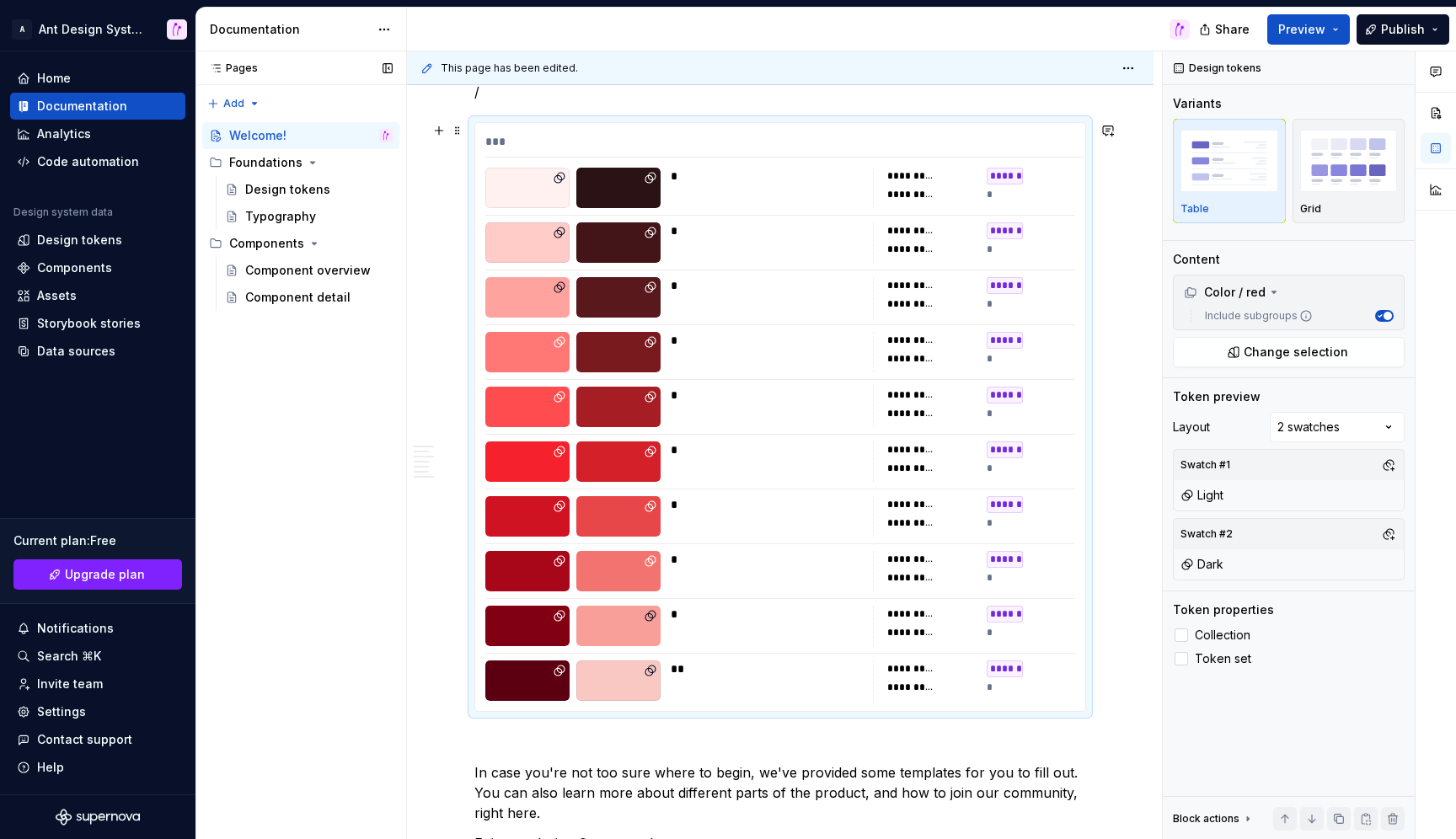
scroll to position [245, 0]
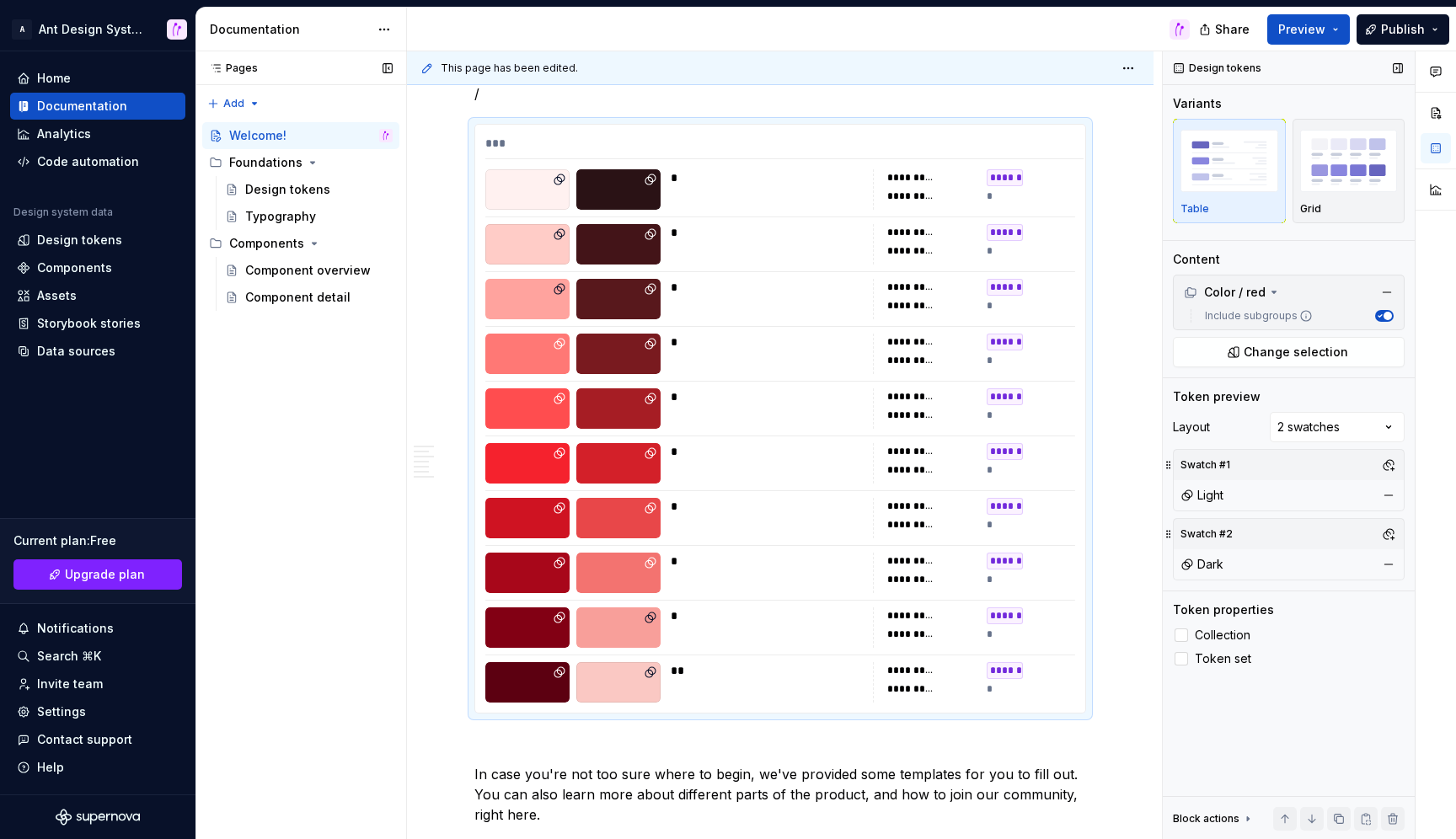
click at [1396, 680] on div "Design tokens Variants Table Grid Content Color / red Include subgroups Change …" at bounding box center [1287, 445] width 252 height 789
click at [1334, 36] on button "Preview" at bounding box center [1308, 29] width 82 height 30
click at [1383, 30] on span "Publish" at bounding box center [1402, 28] width 44 height 17
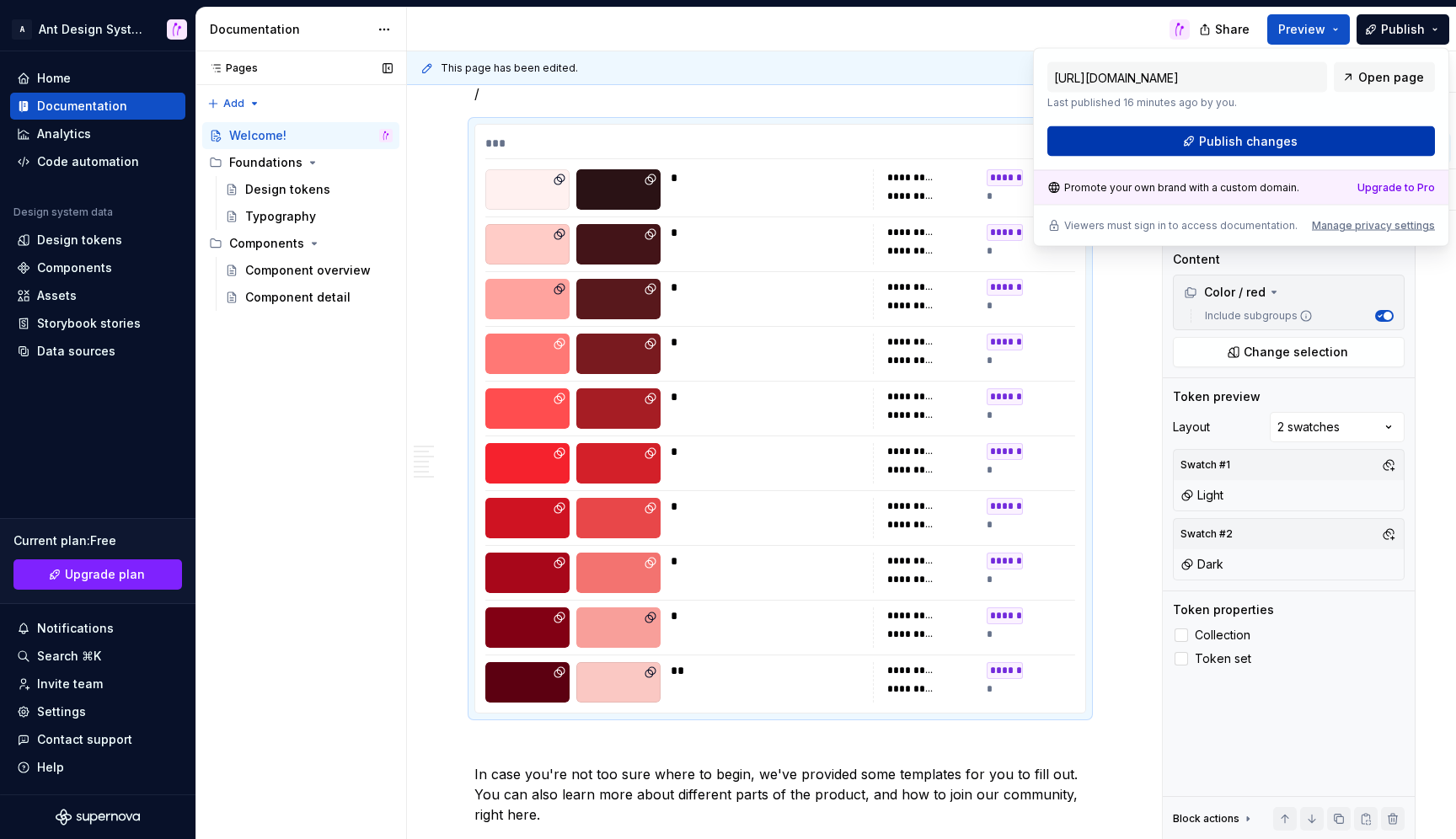
click at [1286, 135] on span "Publish changes" at bounding box center [1247, 141] width 99 height 17
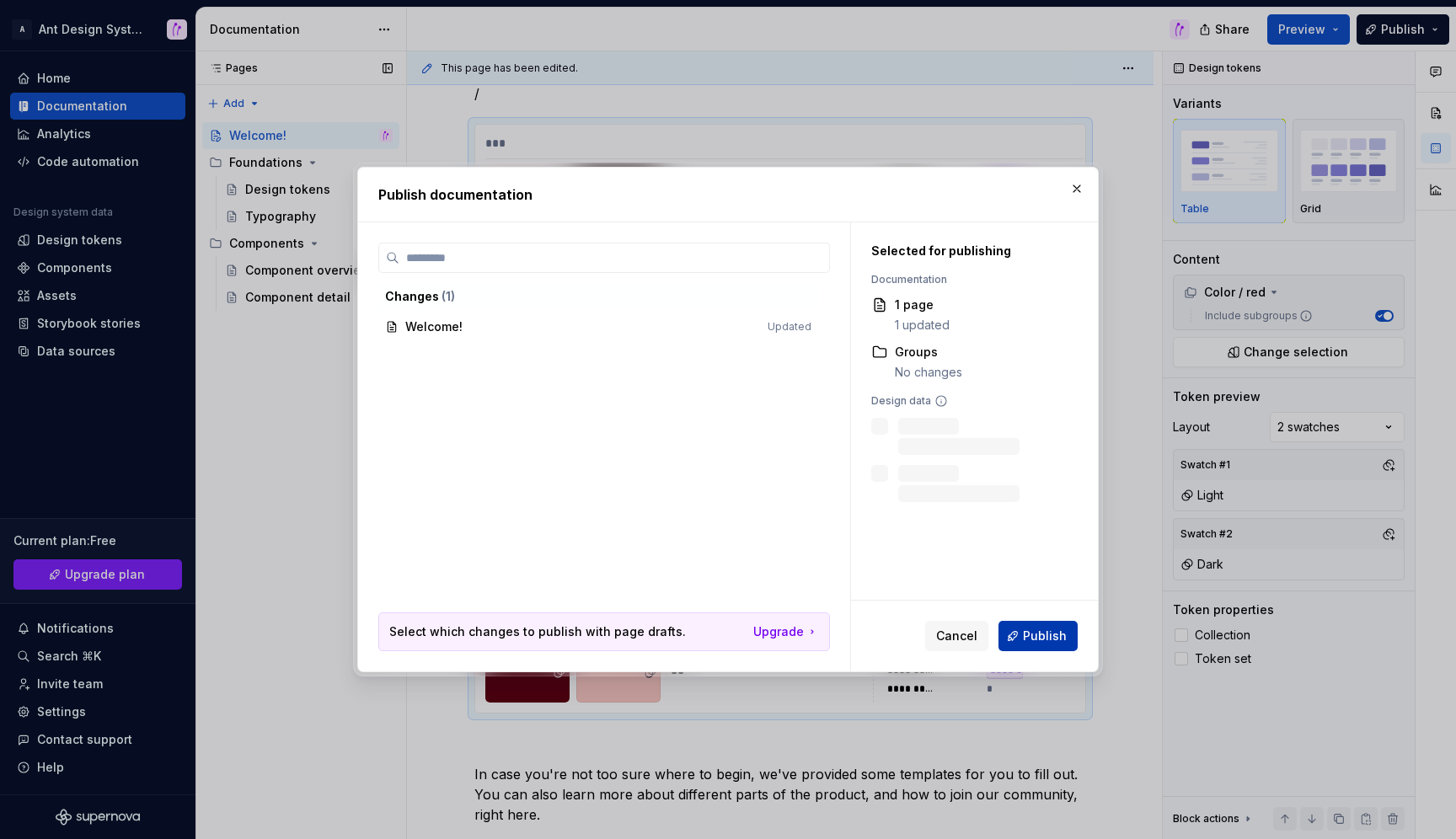
click at [1027, 630] on span "Publish" at bounding box center [1044, 636] width 44 height 17
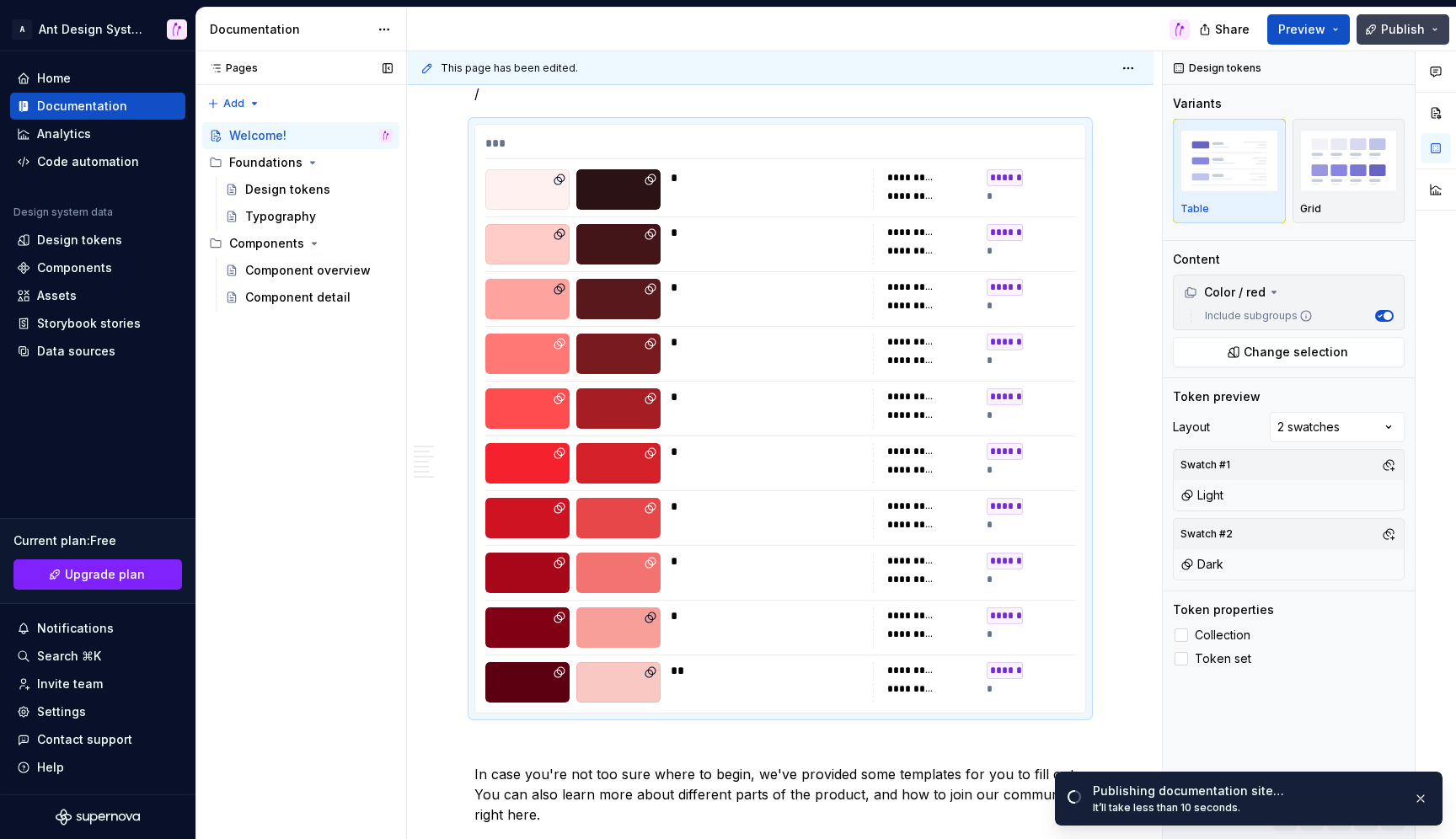
click at [1415, 31] on span "Publish" at bounding box center [1402, 28] width 44 height 17
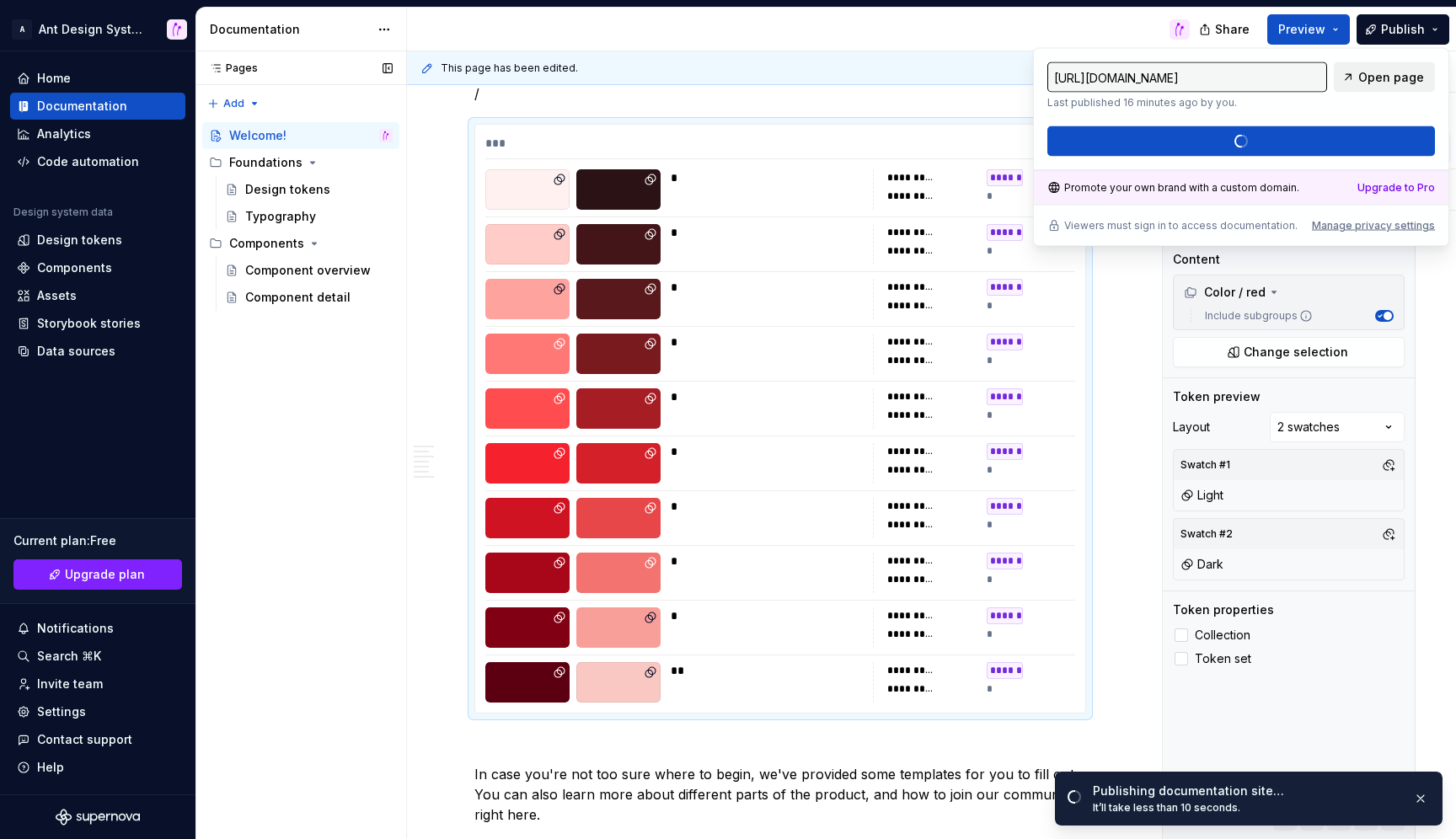
click at [1390, 79] on span "Open page" at bounding box center [1390, 77] width 66 height 17
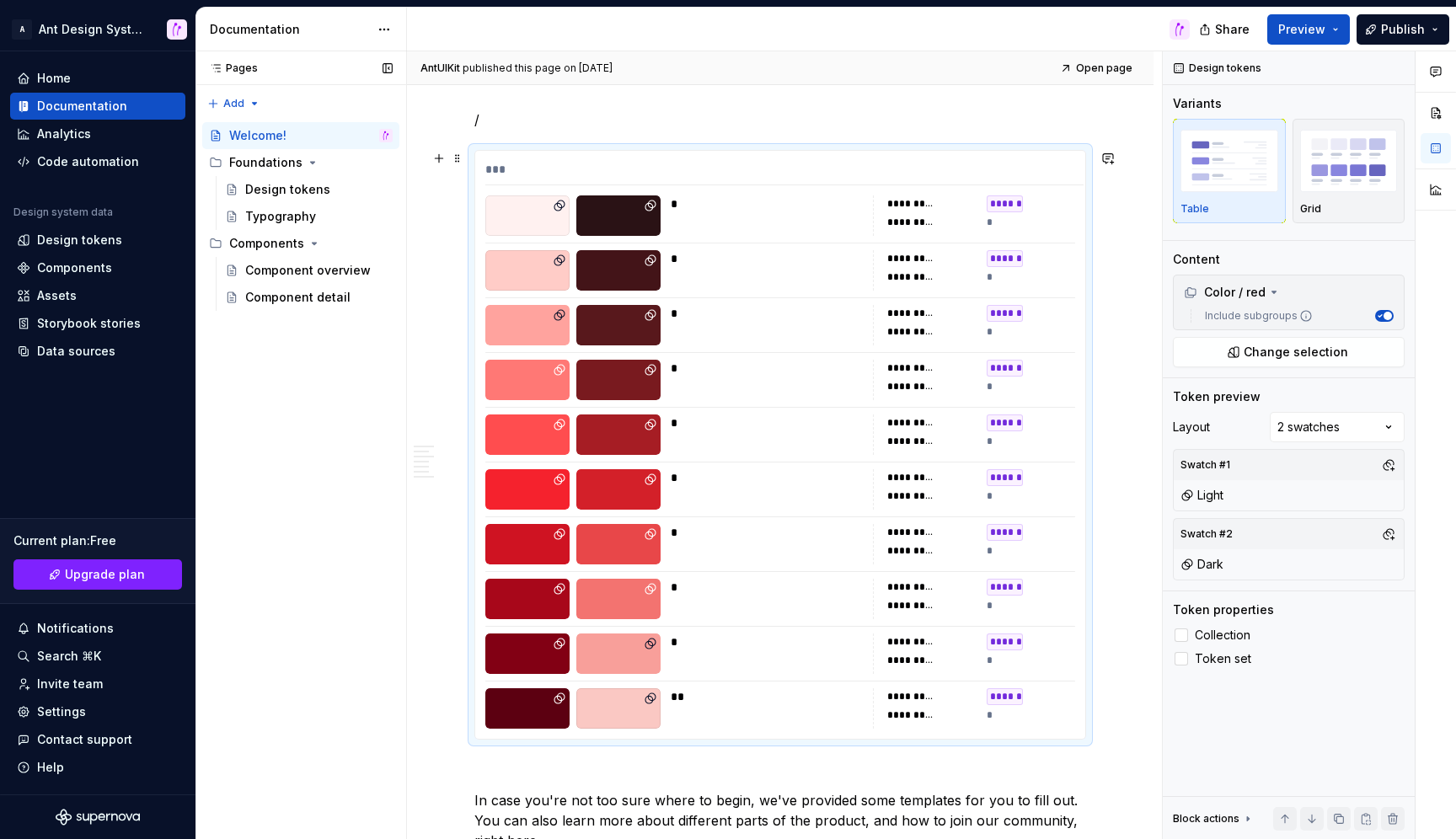
scroll to position [195, 0]
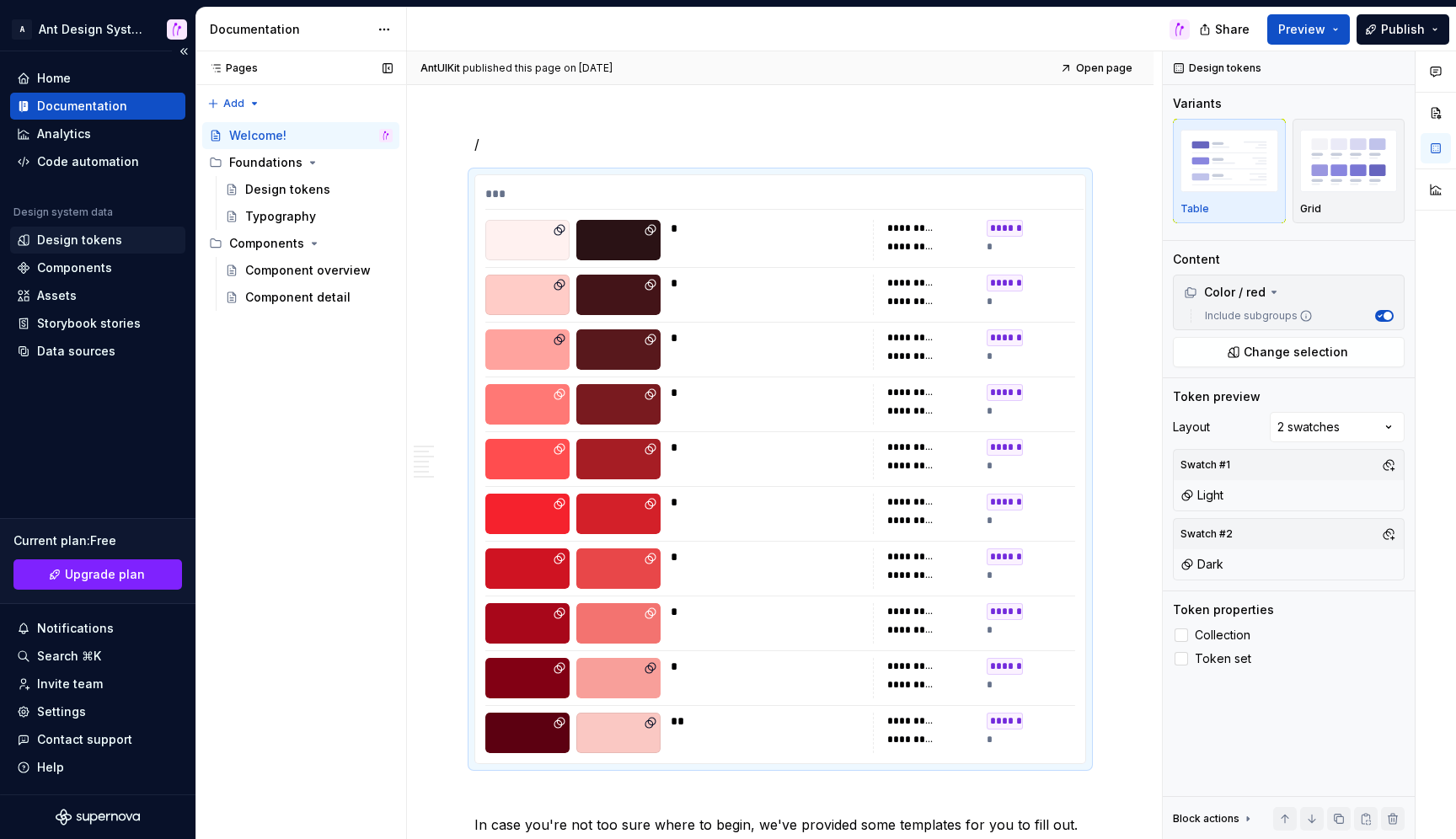
click at [93, 243] on div "Design tokens" at bounding box center [79, 239] width 85 height 17
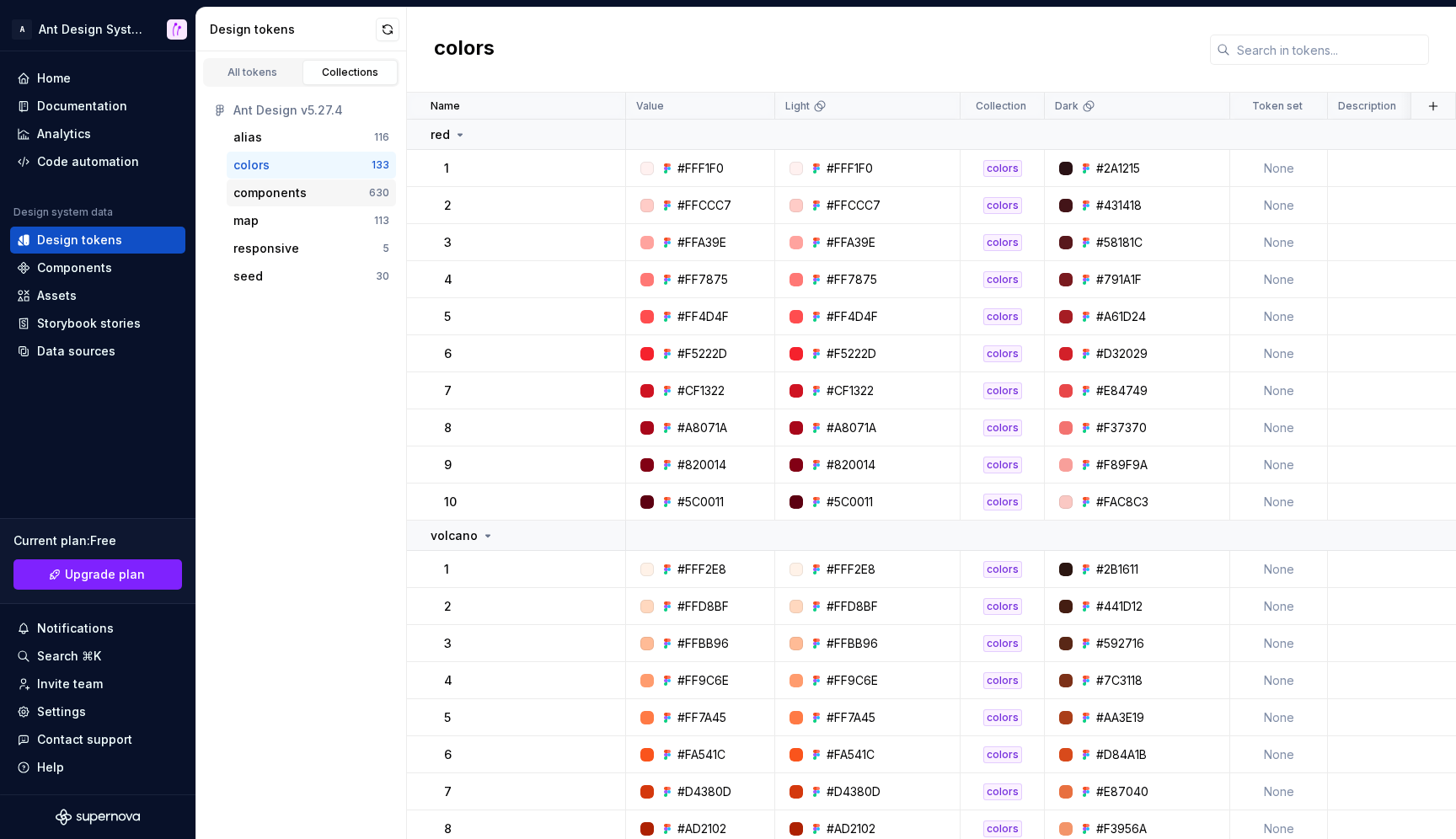
click at [329, 189] on div "components" at bounding box center [301, 192] width 135 height 17
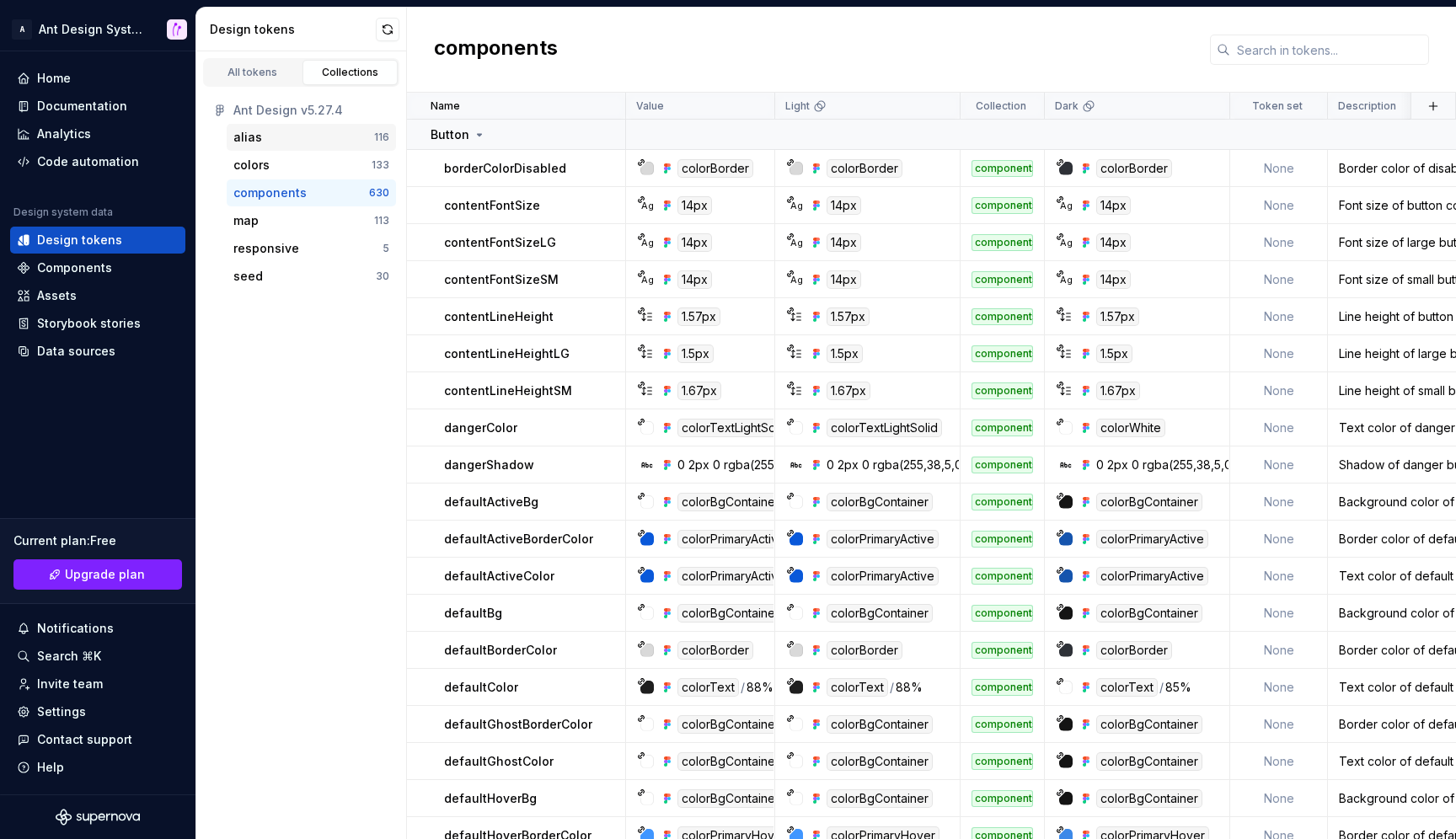
click at [302, 134] on div "alias" at bounding box center [304, 137] width 141 height 17
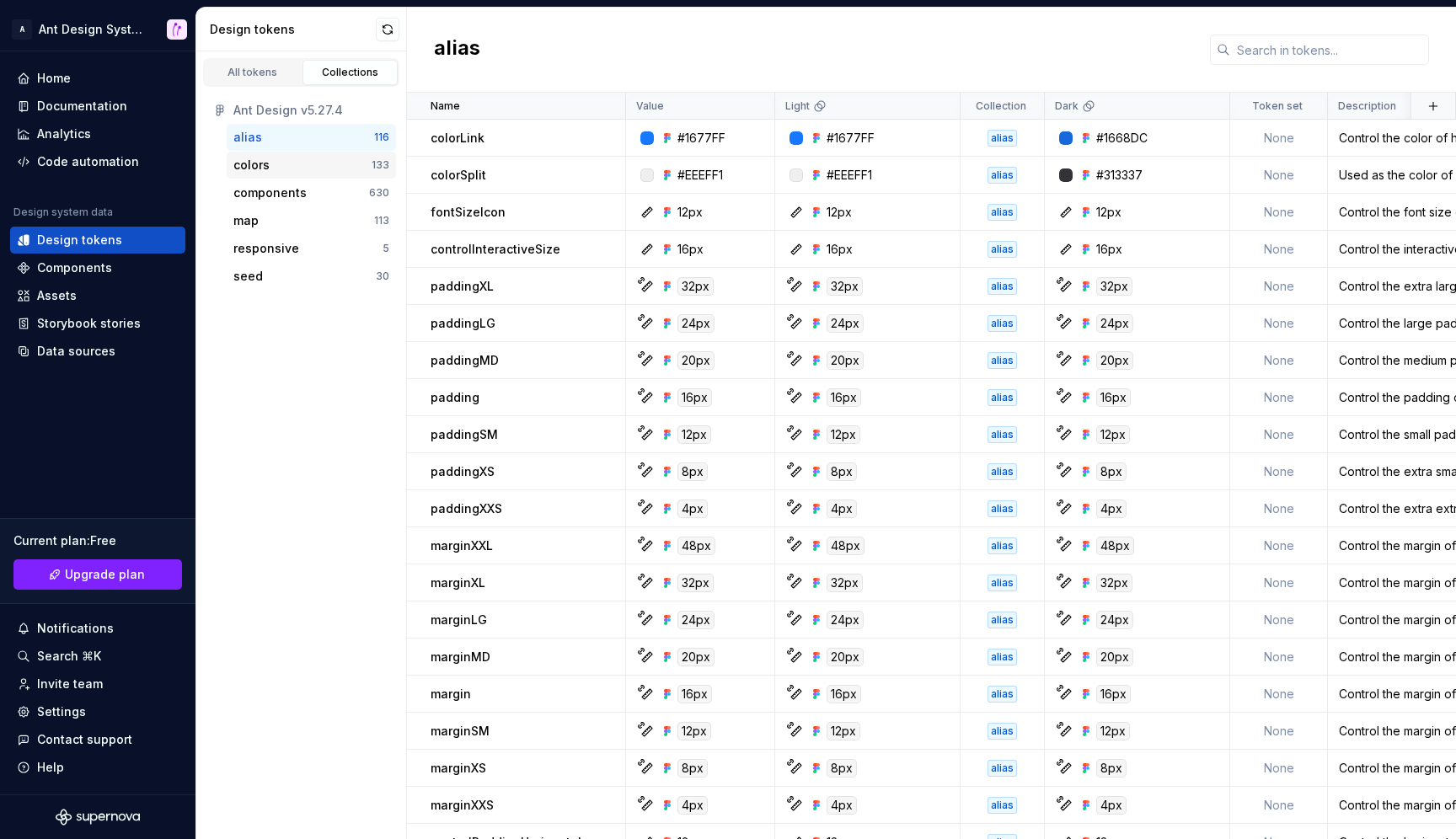
click at [286, 168] on div "colors" at bounding box center [302, 165] width 138 height 17
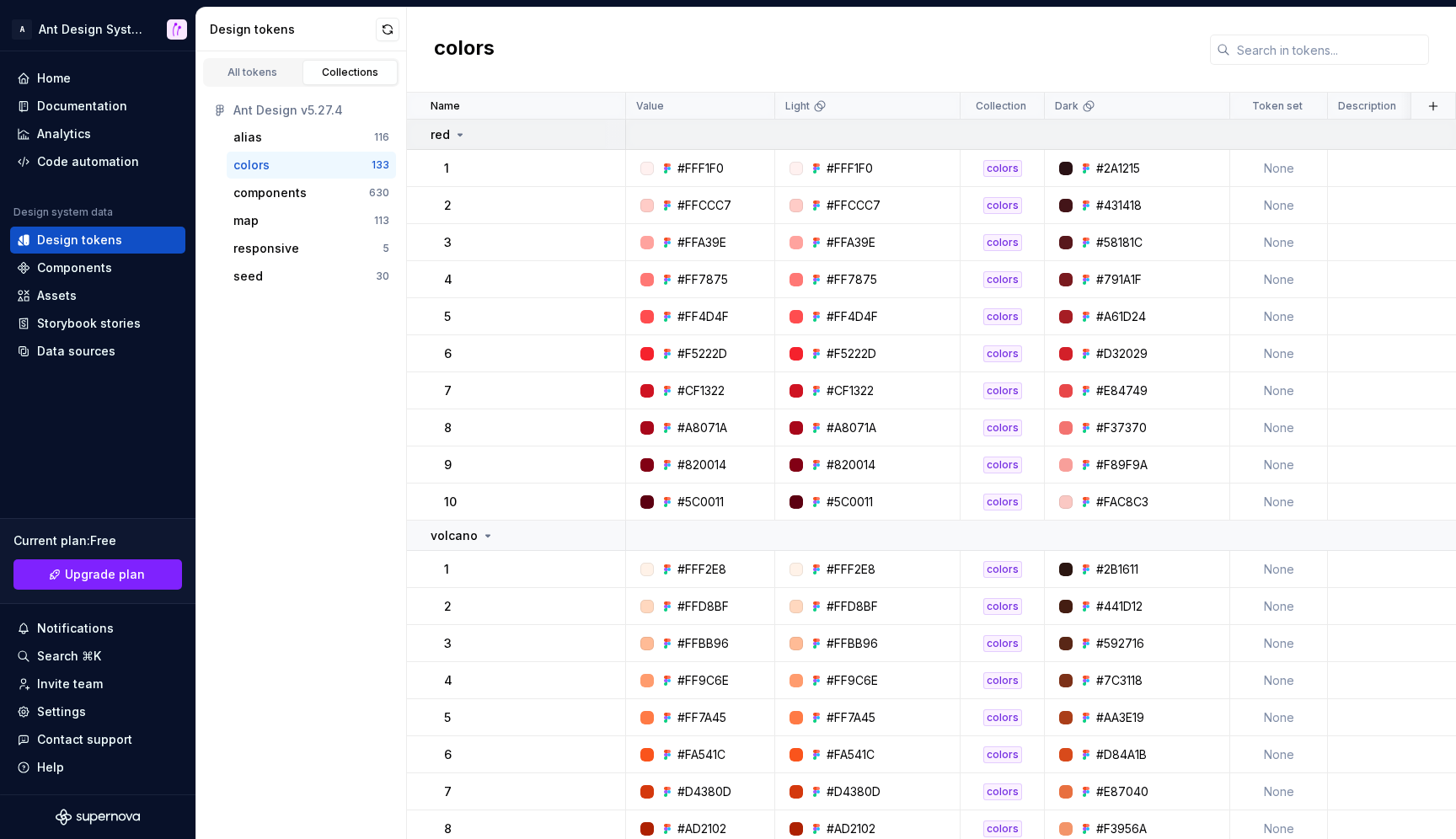
click at [462, 135] on icon at bounding box center [461, 135] width 14 height 14
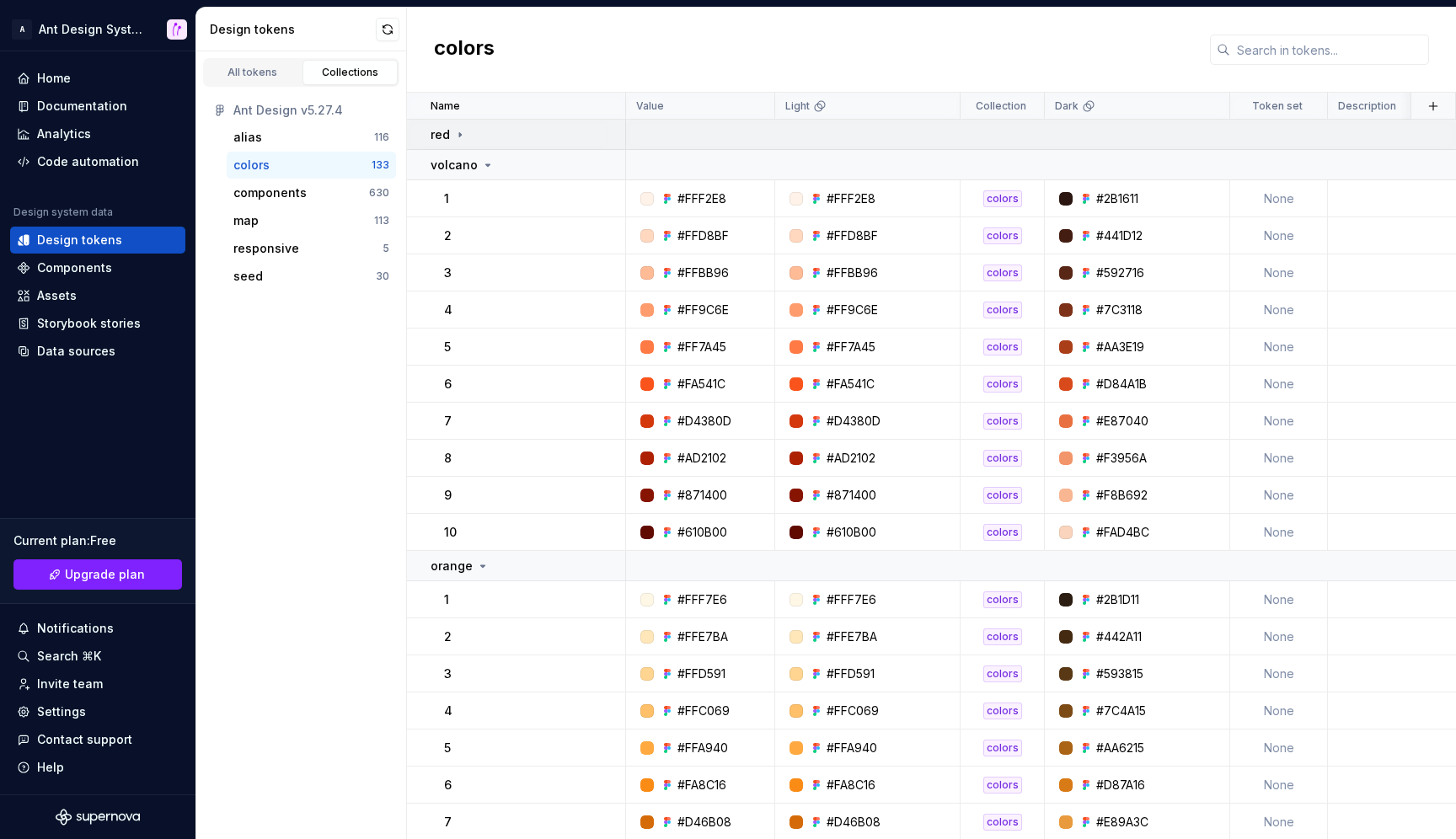
click at [462, 135] on icon at bounding box center [461, 135] width 14 height 14
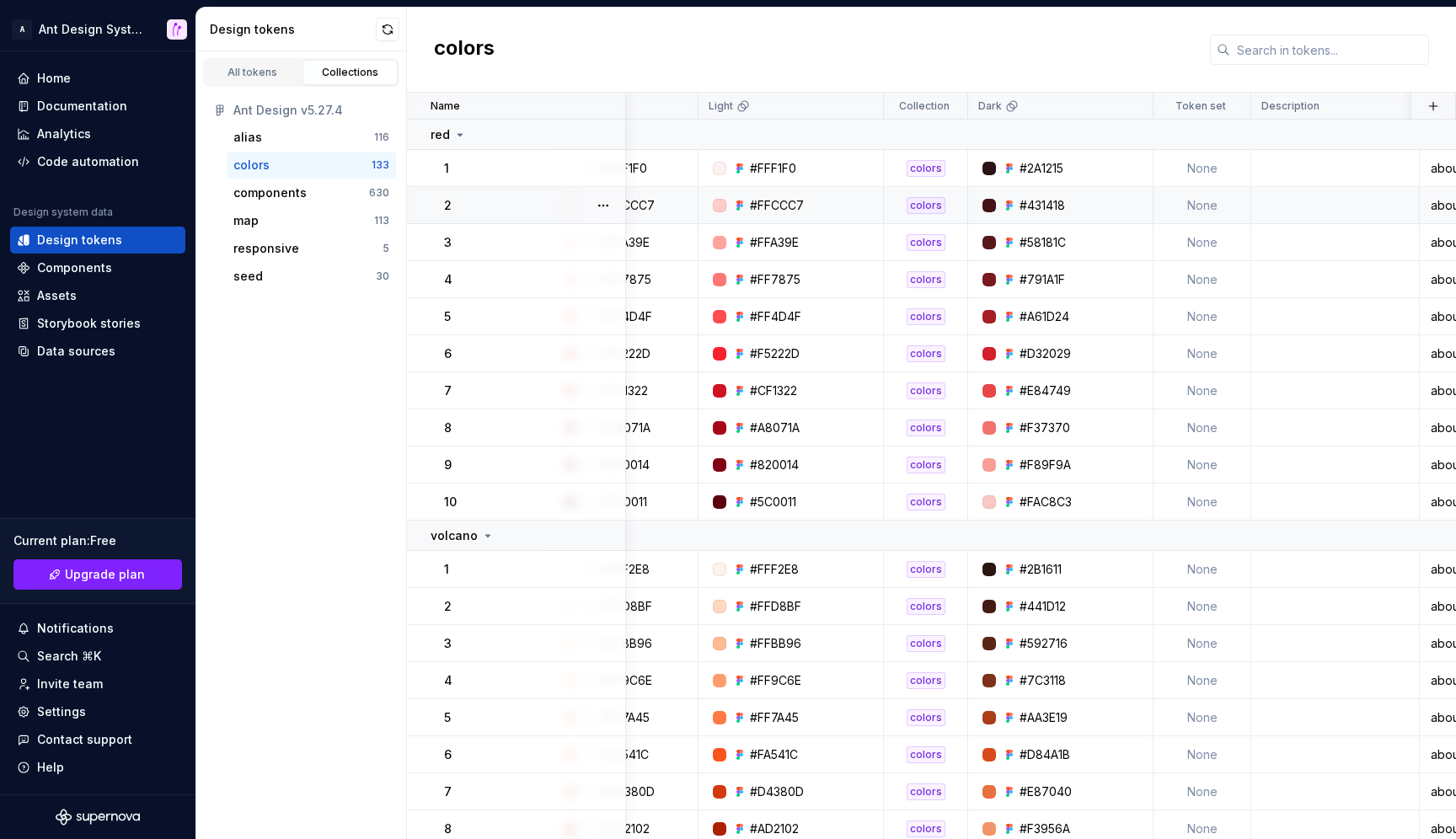
scroll to position [0, 203]
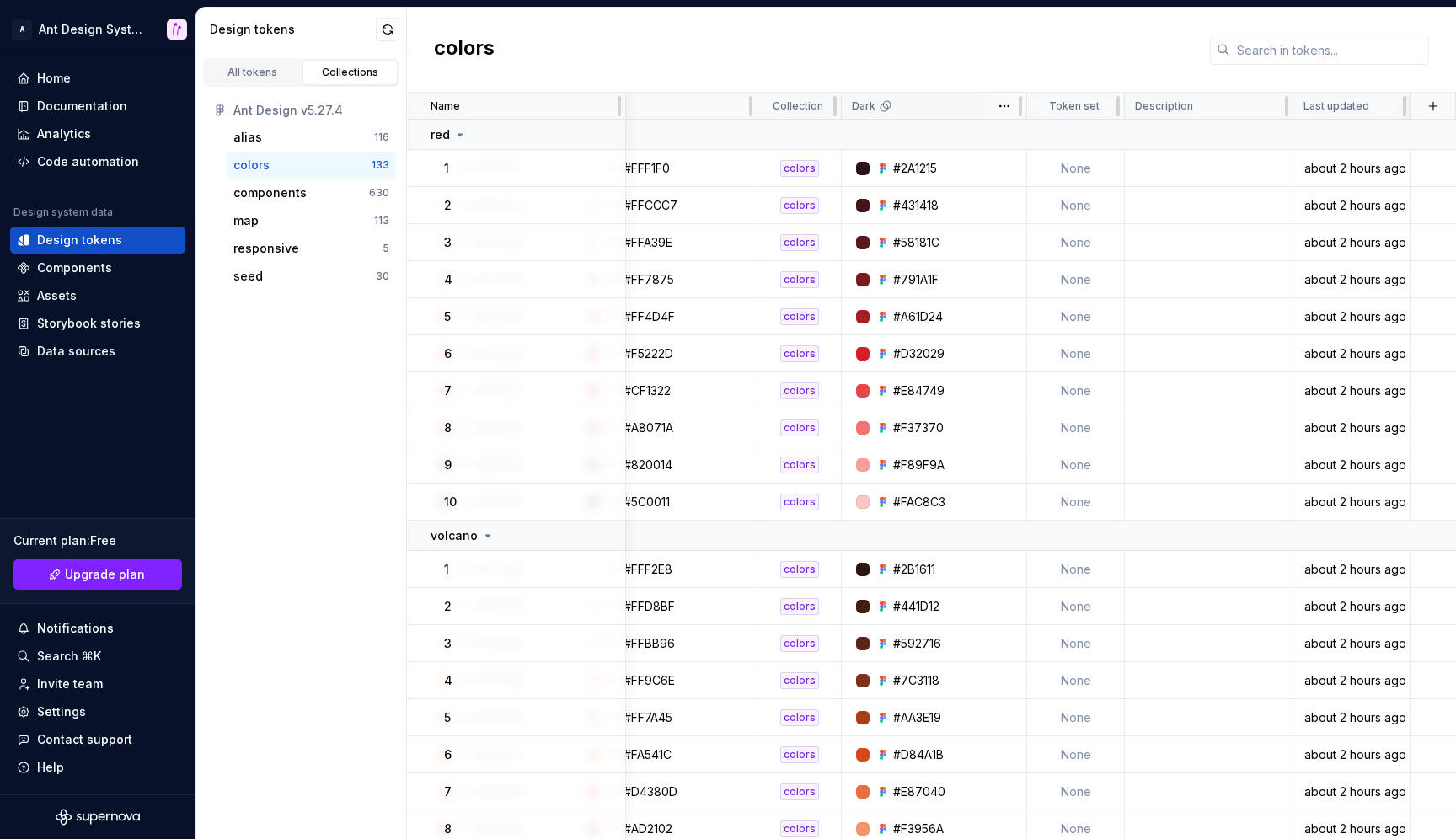
click at [884, 105] on icon at bounding box center [886, 106] width 14 height 14
click at [1081, 171] on td "None" at bounding box center [1076, 169] width 98 height 37
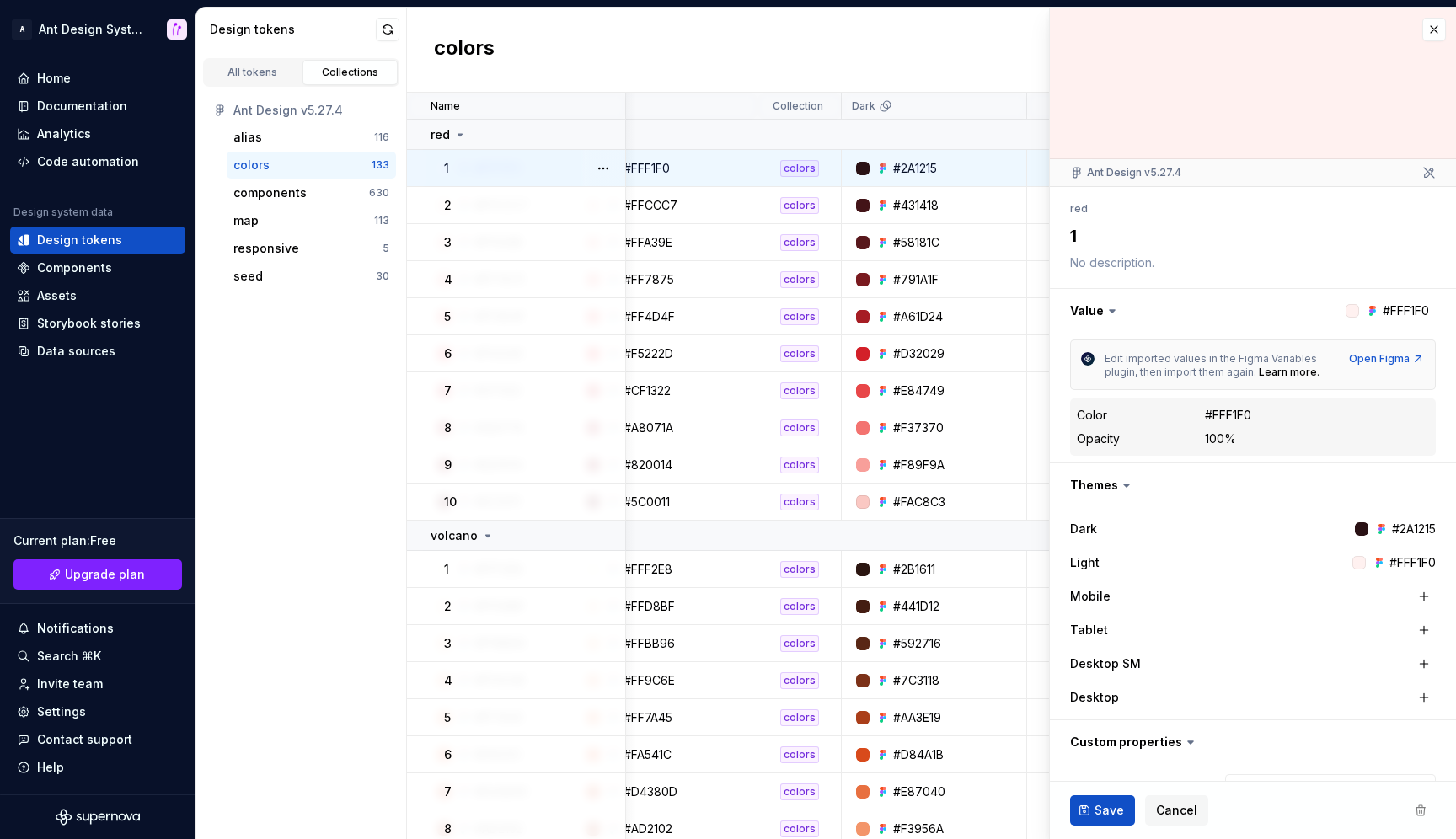
type textarea "*"
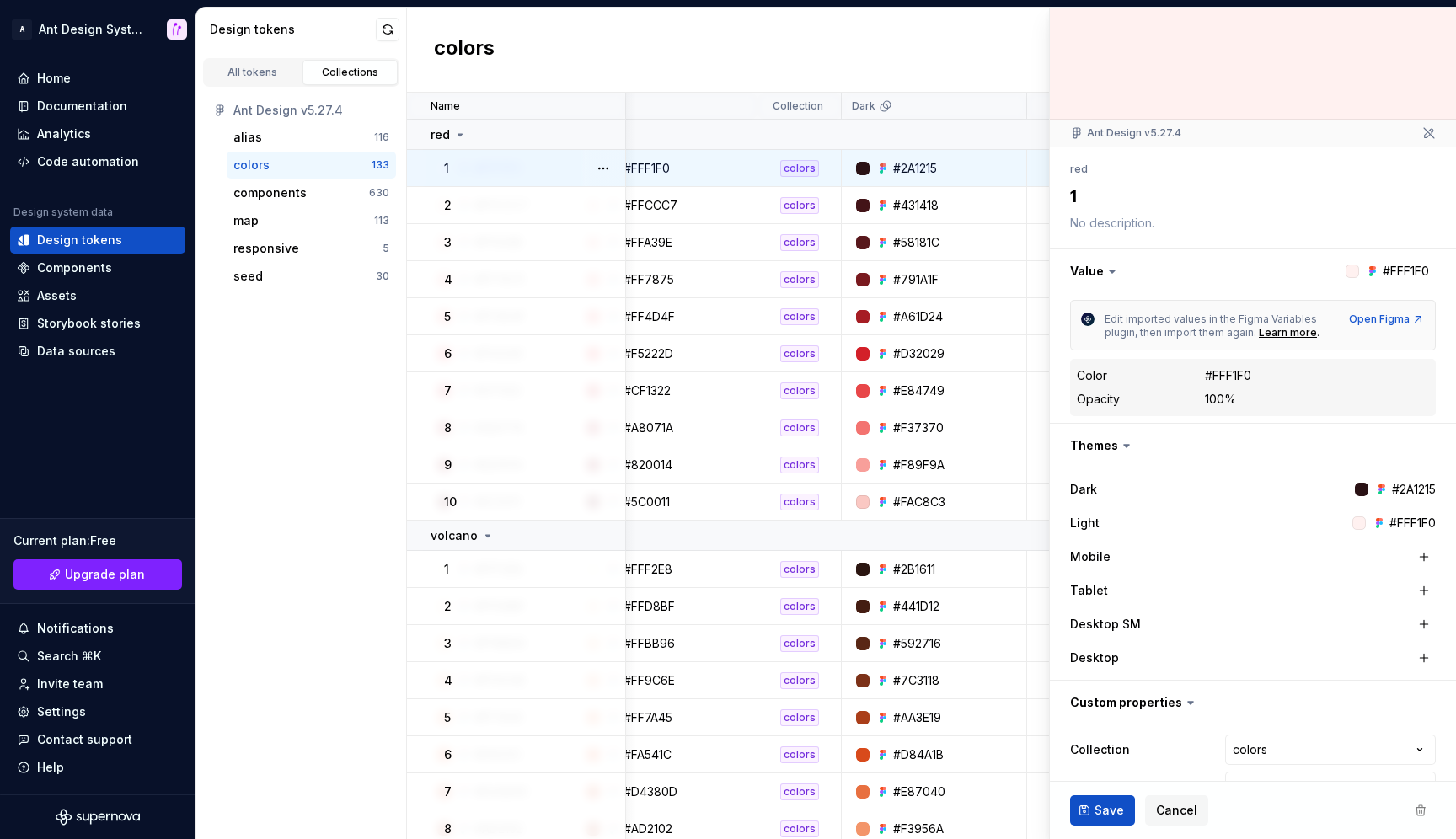
scroll to position [81, 0]
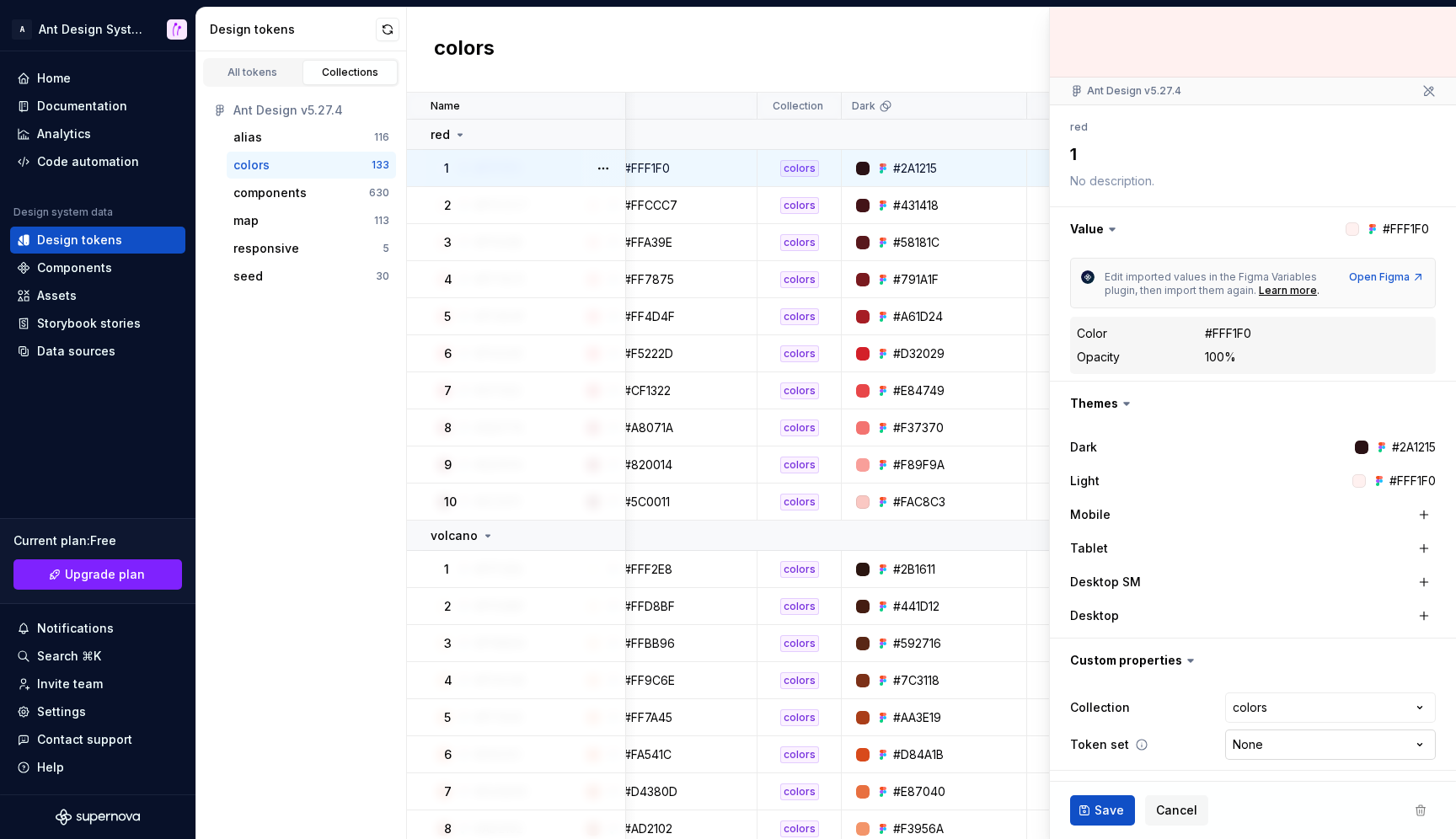
click at [1259, 738] on html "A Ant Design System Home Documentation Analytics Code automation Design system …" at bounding box center [728, 420] width 1456 height 839
click at [1255, 765] on html "A Ant Design System Home Documentation Analytics Code automation Design system …" at bounding box center [728, 420] width 1456 height 839
click at [998, 99] on html "A Ant Design System Home Documentation Analytics Code automation Design system …" at bounding box center [728, 420] width 1456 height 839
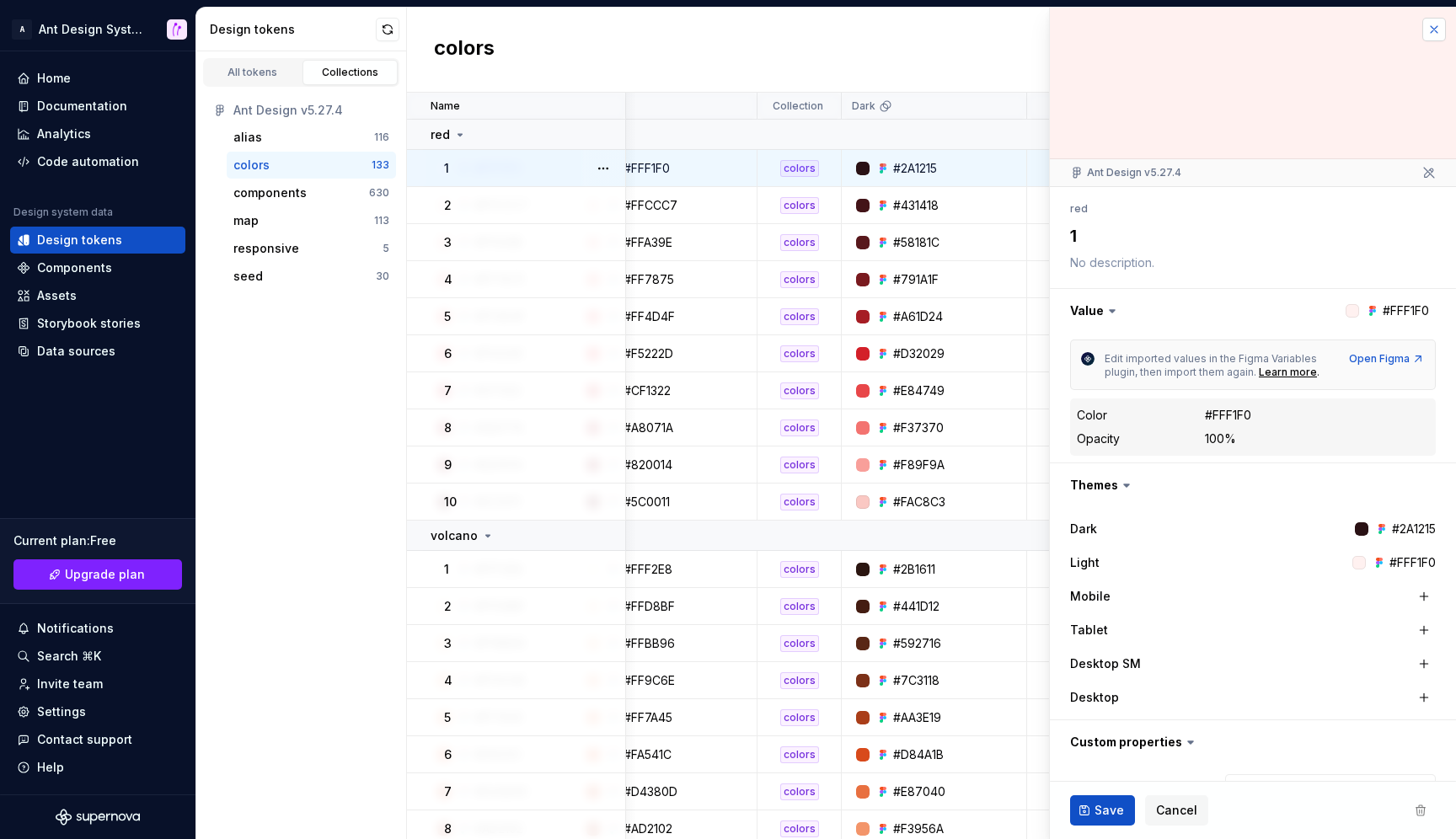
click at [1425, 27] on button "button" at bounding box center [1433, 29] width 24 height 24
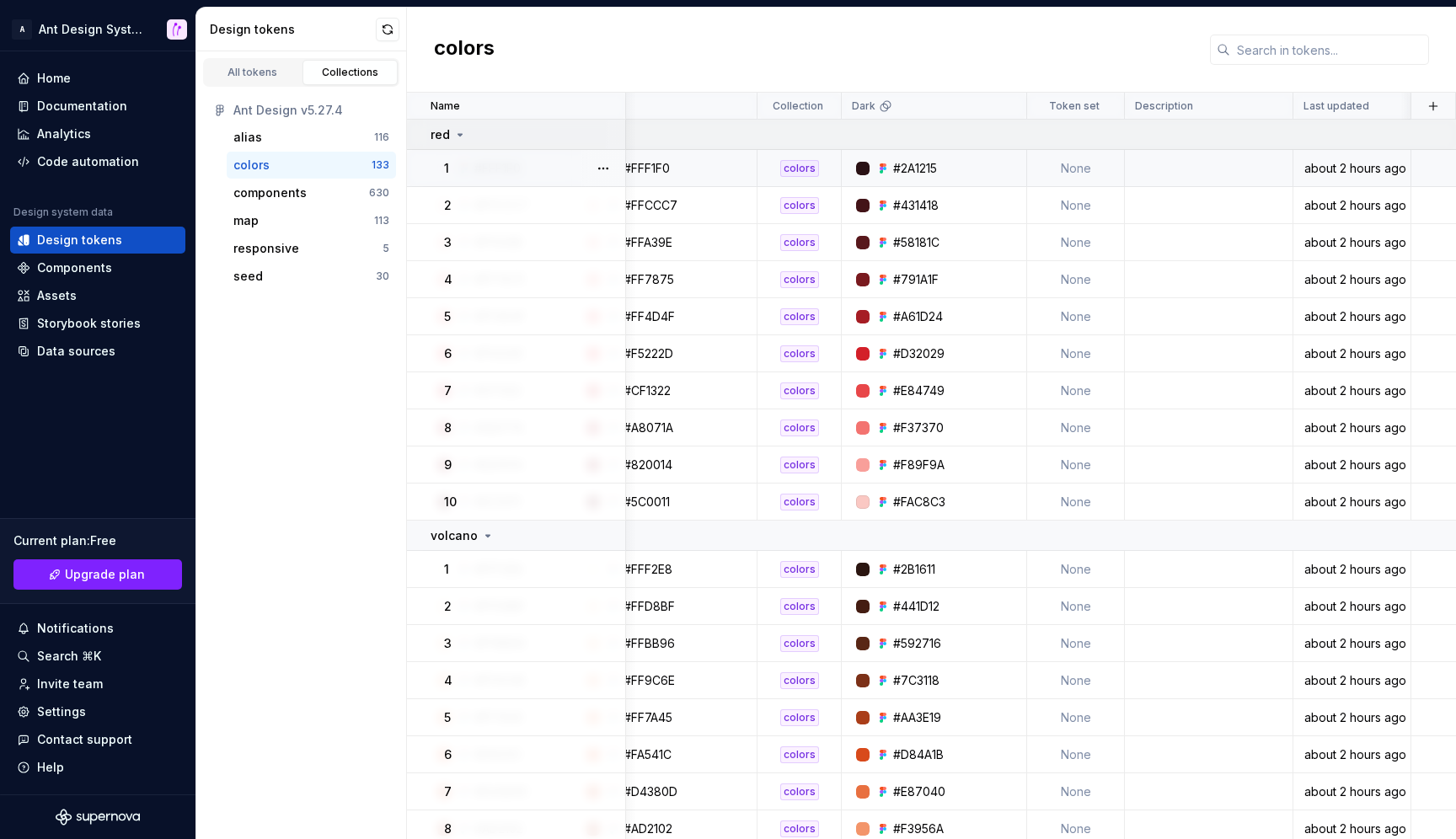
scroll to position [0, 203]
click at [1178, 102] on p "Description" at bounding box center [1163, 106] width 58 height 14
copy p "Description"
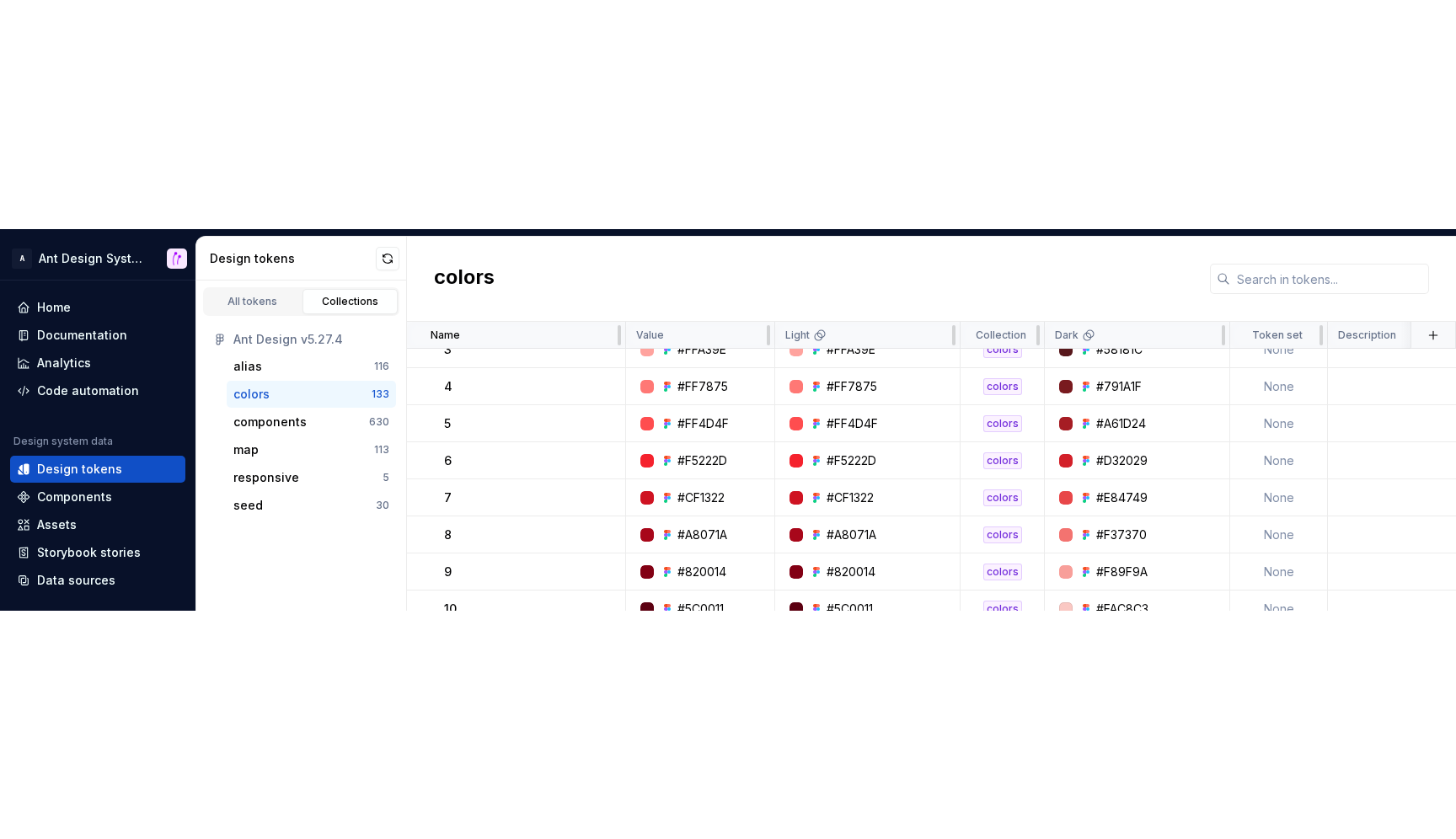
scroll to position [0, 0]
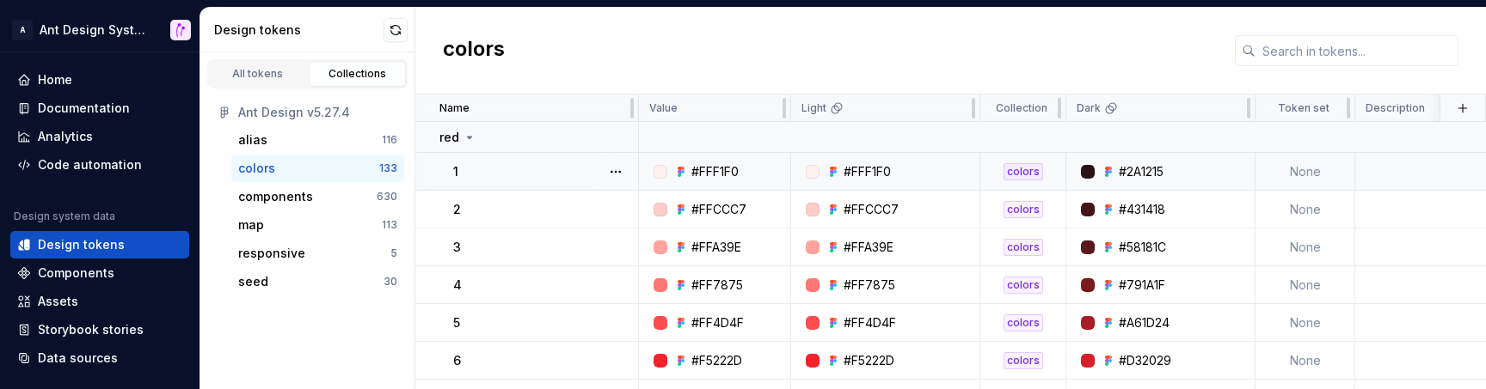
click at [750, 175] on div "#FFF1F0" at bounding box center [719, 171] width 139 height 17
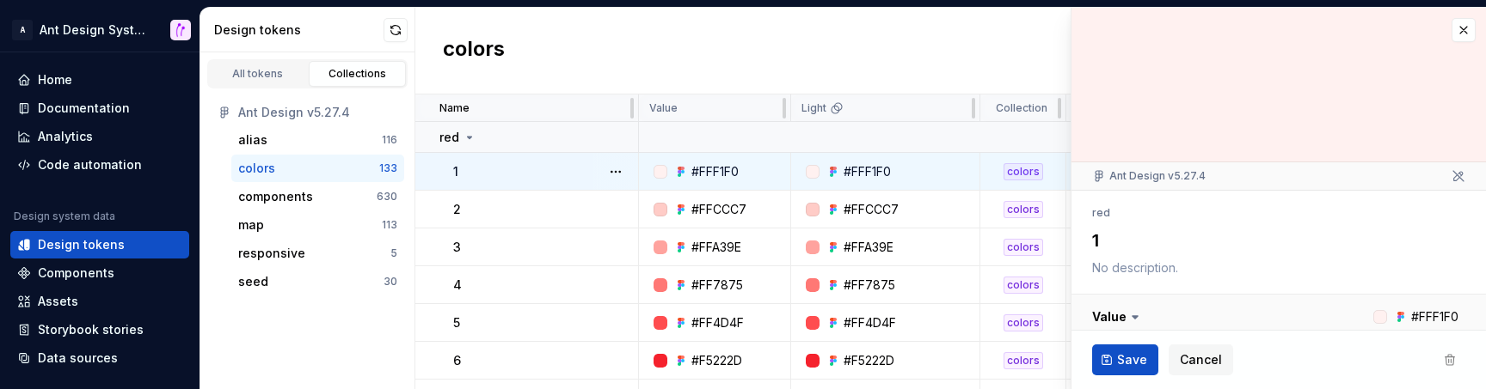
type textarea "*"
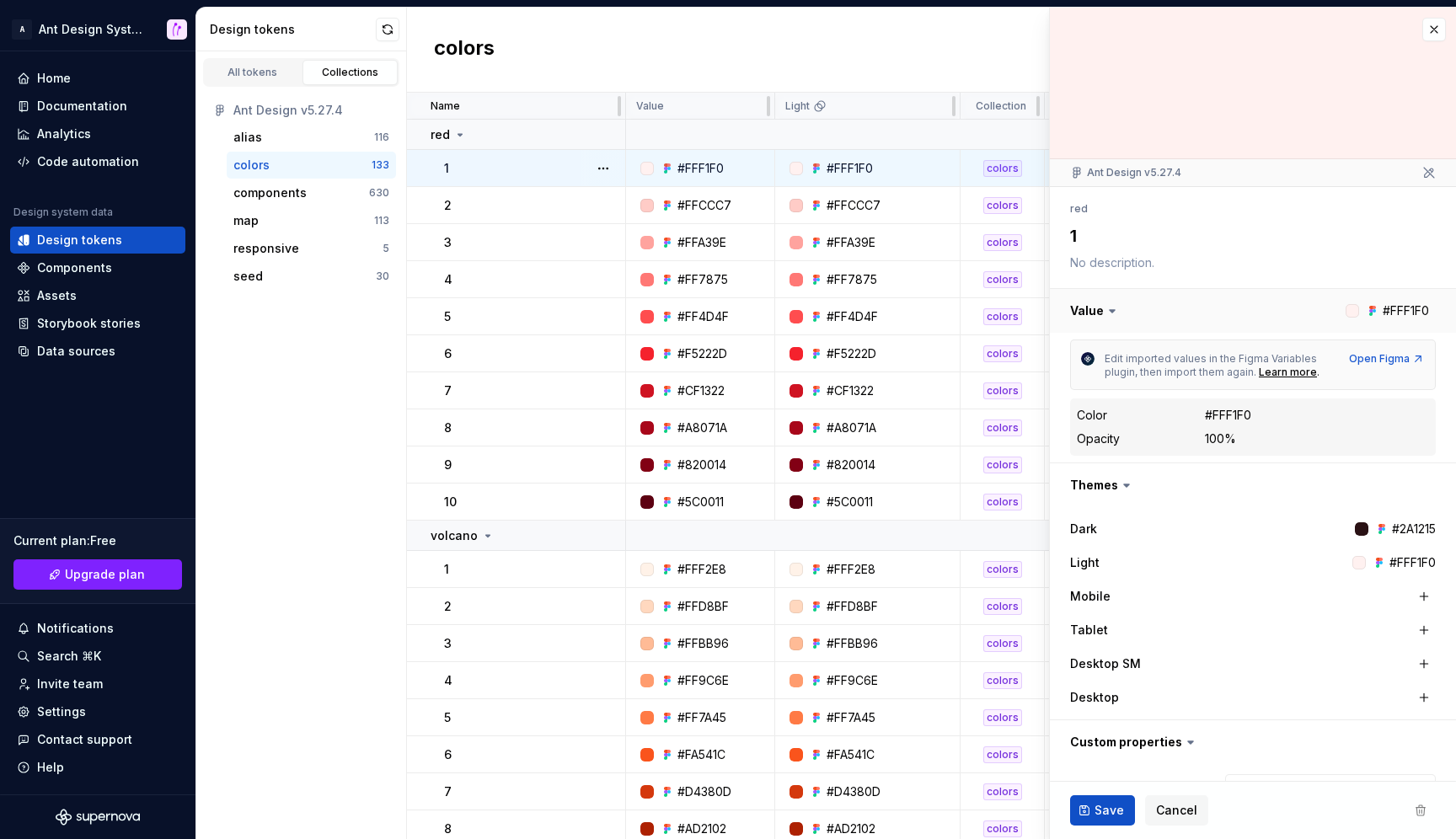
click at [1402, 308] on button "button" at bounding box center [1252, 311] width 406 height 44
drag, startPoint x: 1436, startPoint y: 314, endPoint x: 1374, endPoint y: 315, distance: 62.0
click at [1374, 315] on button "button" at bounding box center [1252, 311] width 406 height 44
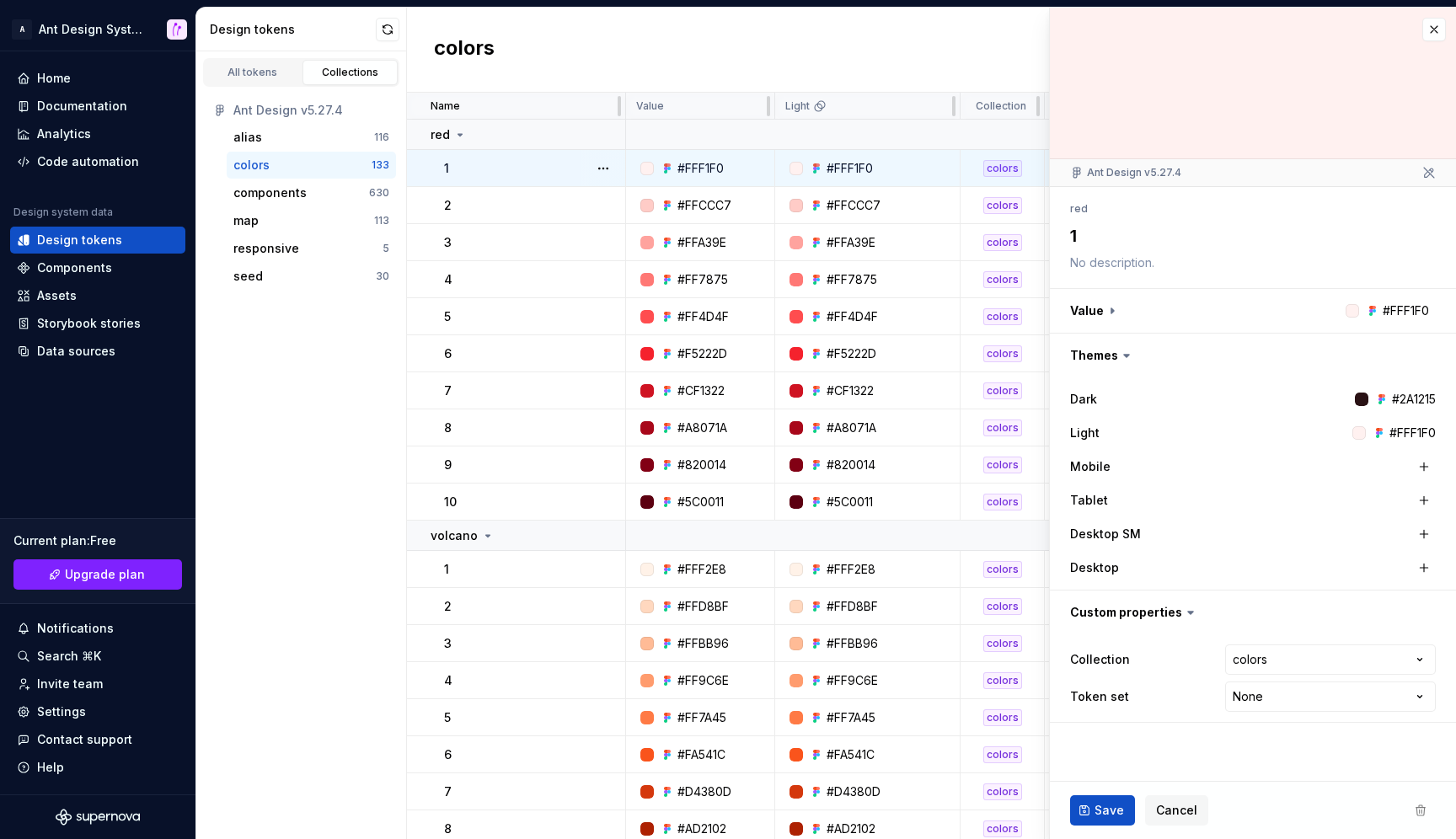
click at [1407, 429] on div "#FFF1F0" at bounding box center [1412, 432] width 46 height 17
copy div "FFF1F0"
click at [1430, 30] on button "button" at bounding box center [1433, 29] width 24 height 24
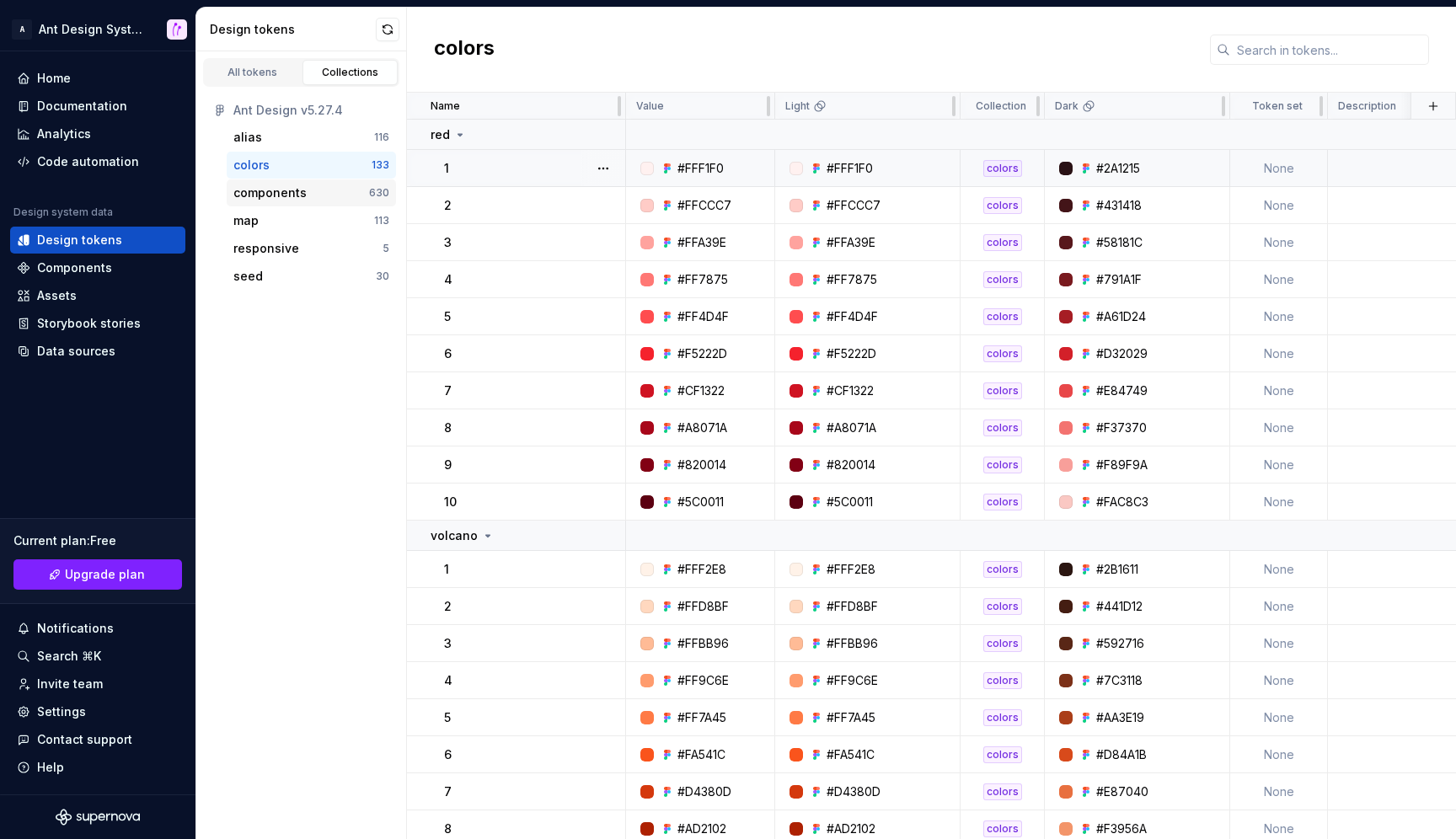
click at [328, 194] on div "components" at bounding box center [301, 192] width 135 height 17
